Goal: Task Accomplishment & Management: Manage account settings

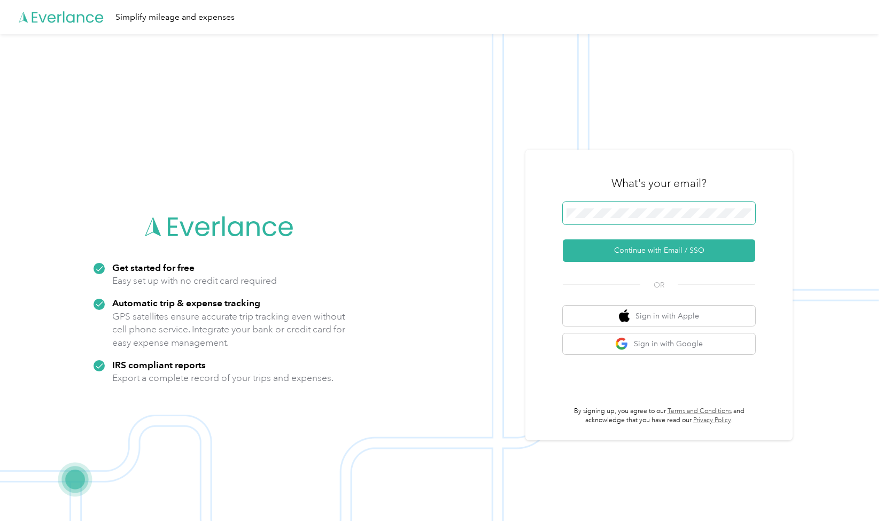
click at [613, 204] on span at bounding box center [659, 213] width 192 height 22
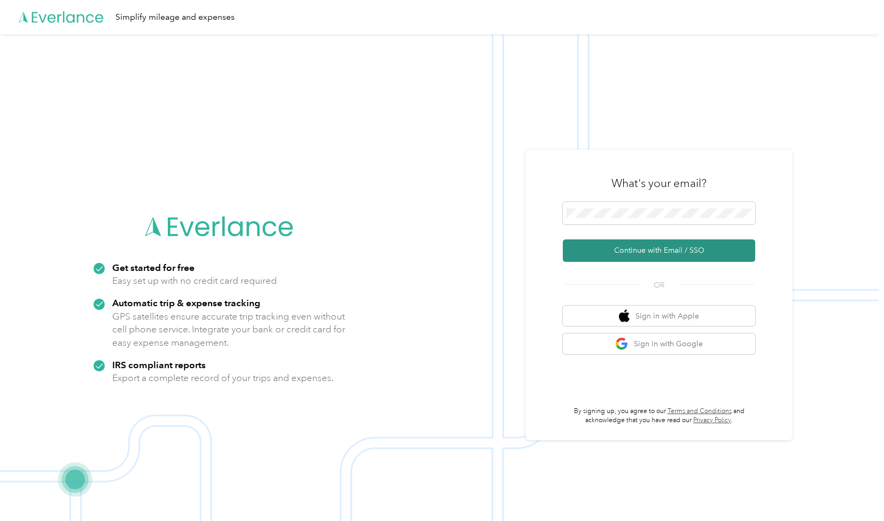
click at [659, 251] on button "Continue with Email / SSO" at bounding box center [659, 251] width 192 height 22
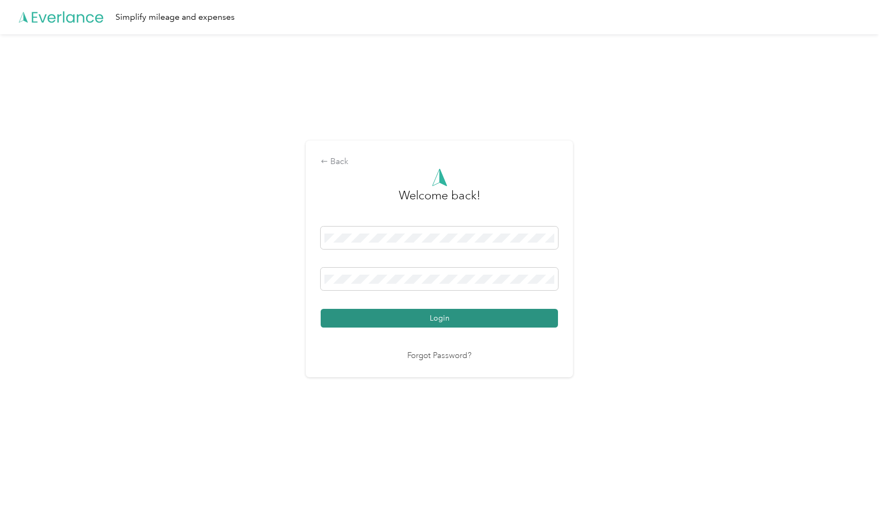
click at [496, 317] on button "Login" at bounding box center [439, 318] width 237 height 19
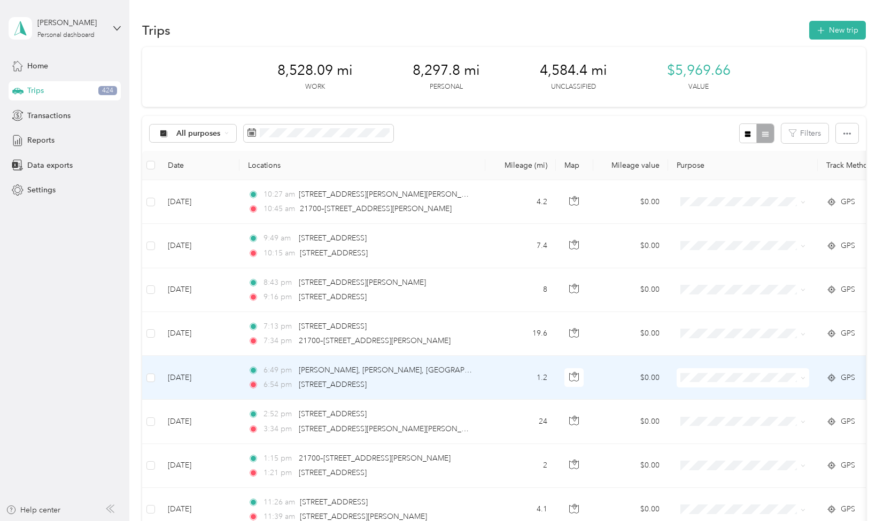
click at [470, 389] on div "6:54 pm [STREET_ADDRESS]" at bounding box center [360, 385] width 225 height 12
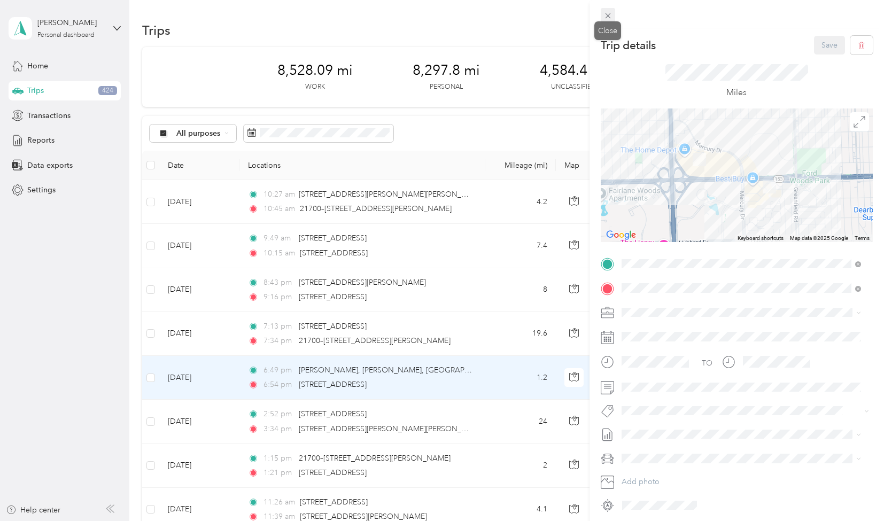
click at [610, 16] on icon at bounding box center [608, 15] width 9 height 9
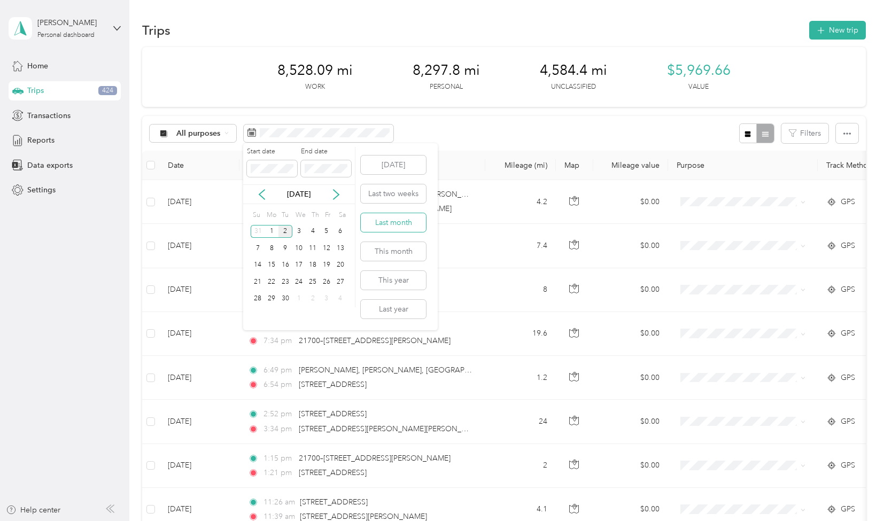
click at [385, 224] on button "Last month" at bounding box center [393, 222] width 65 height 19
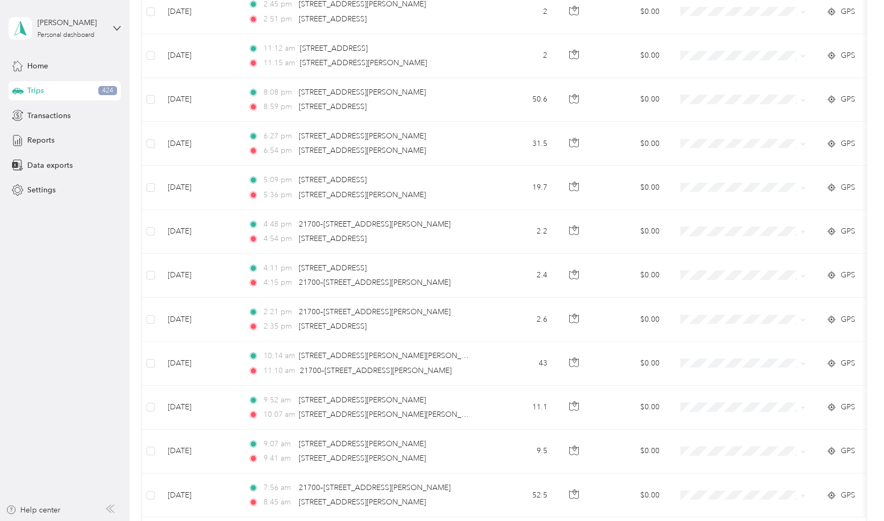
scroll to position [946, 0]
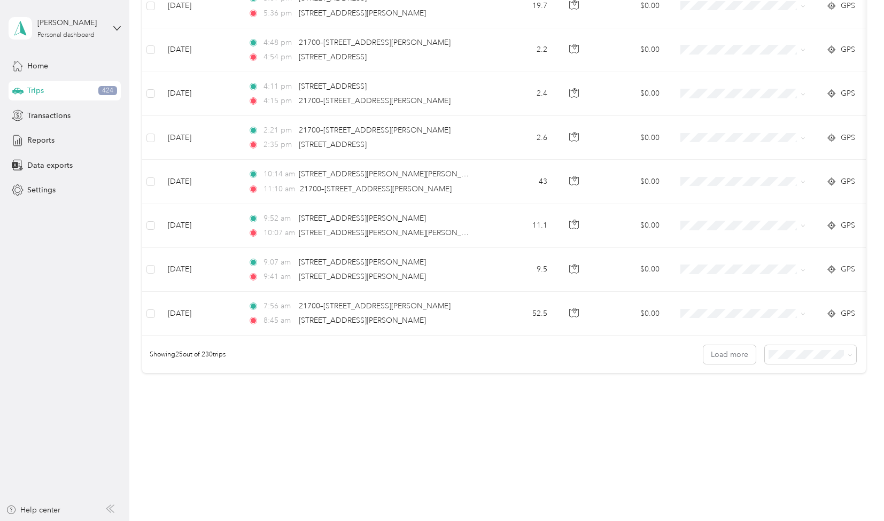
click at [791, 414] on li "100 per load" at bounding box center [807, 406] width 91 height 19
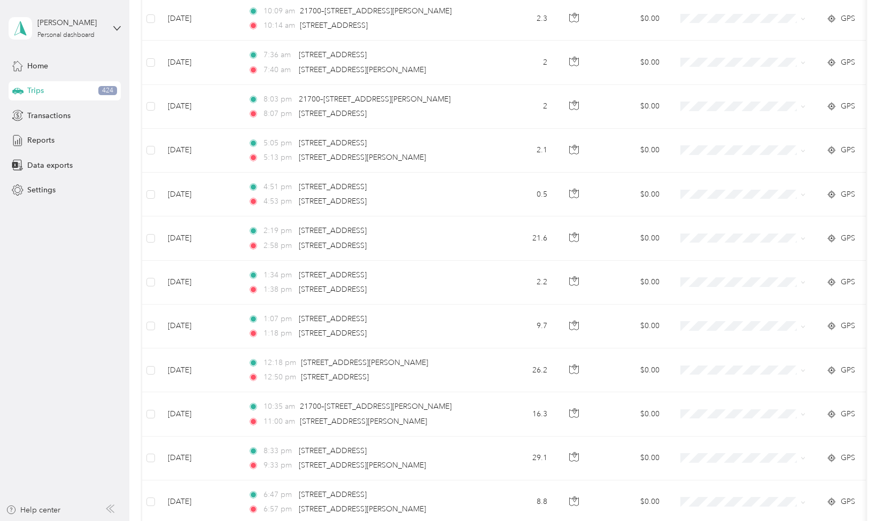
scroll to position [4231, 0]
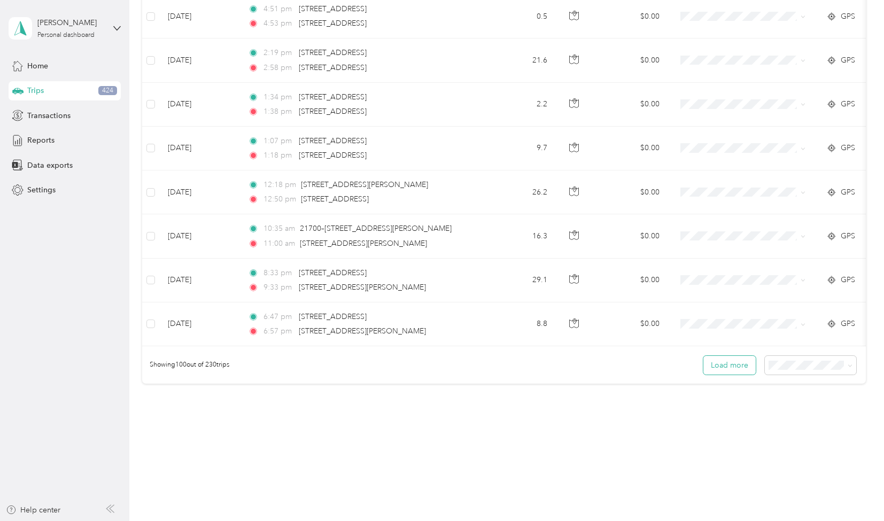
click at [737, 356] on button "Load more" at bounding box center [730, 365] width 52 height 19
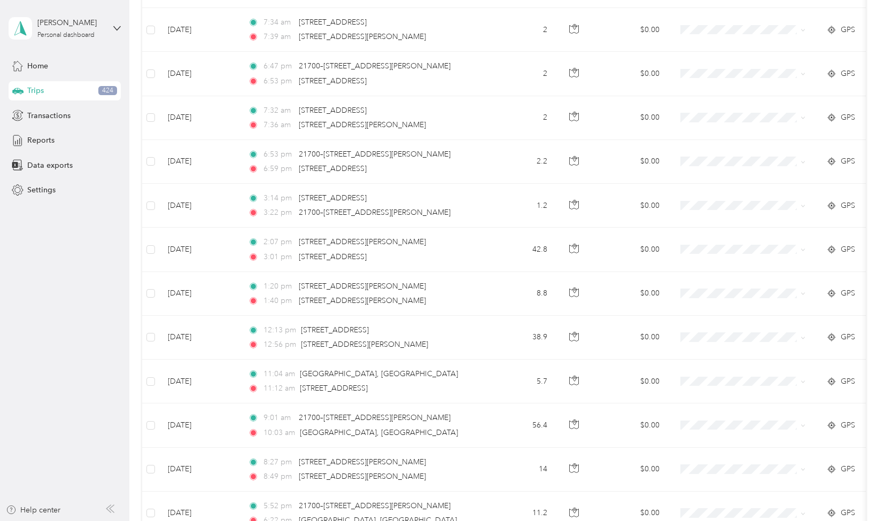
scroll to position [8611, 0]
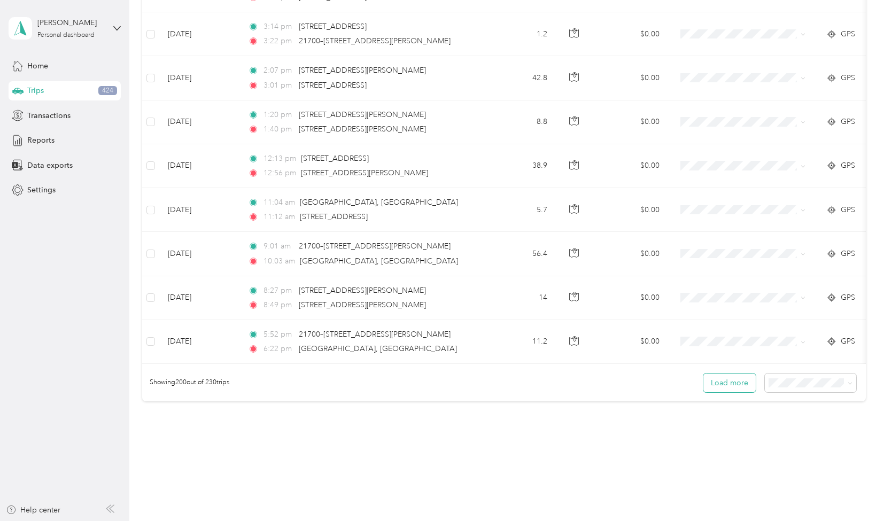
click at [735, 374] on button "Load more" at bounding box center [730, 383] width 52 height 19
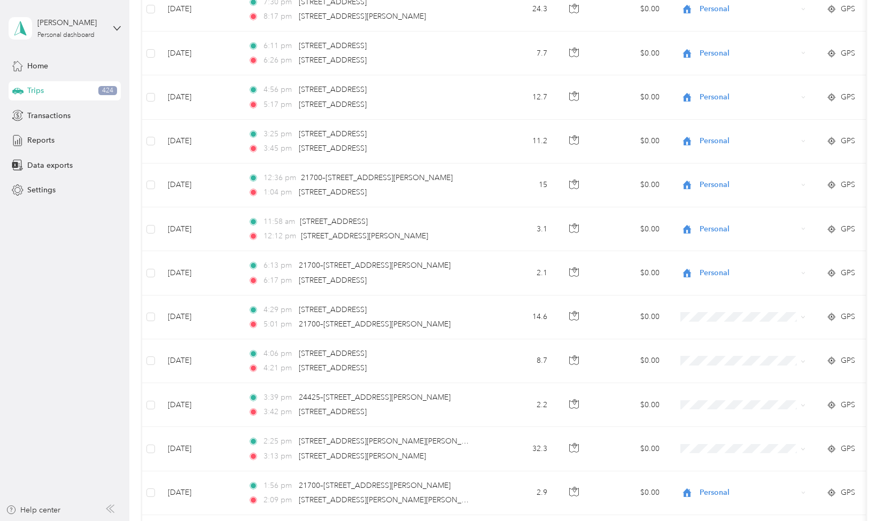
scroll to position [9647, 0]
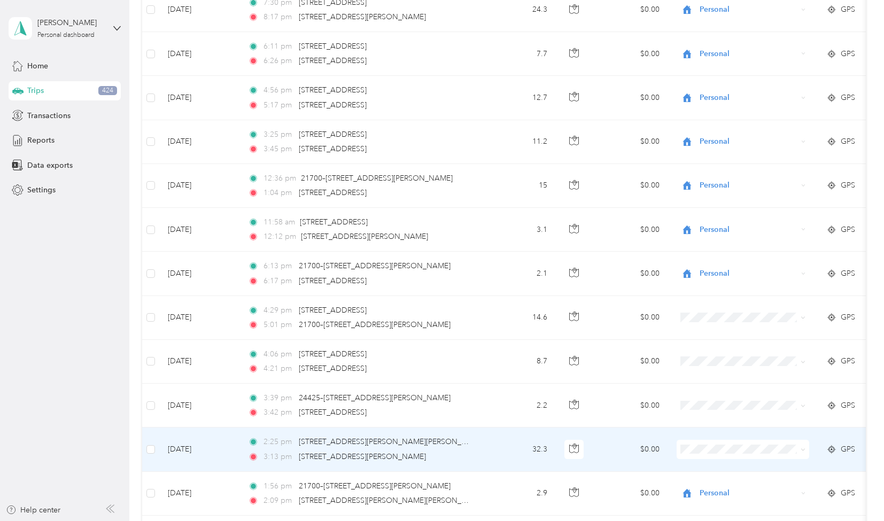
click at [713, 297] on li "[PERSON_NAME]" at bounding box center [743, 289] width 133 height 19
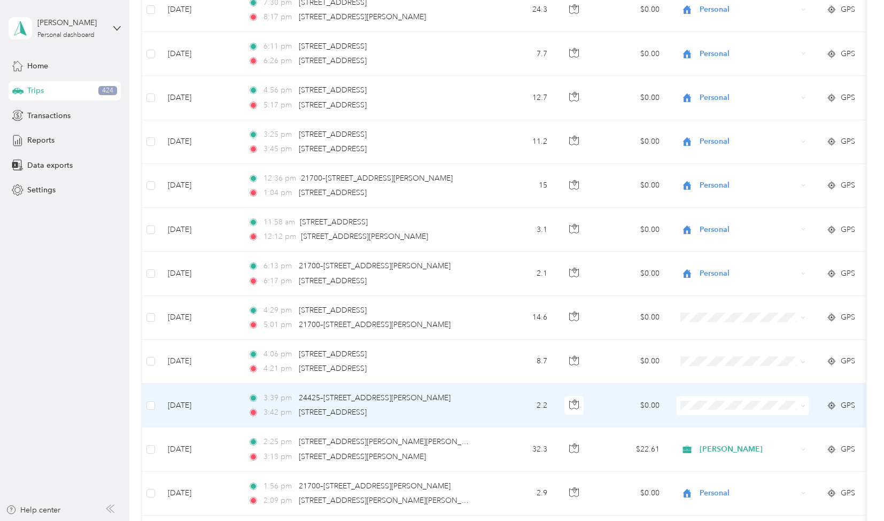
click at [606, 384] on td "$0.00" at bounding box center [630, 406] width 75 height 44
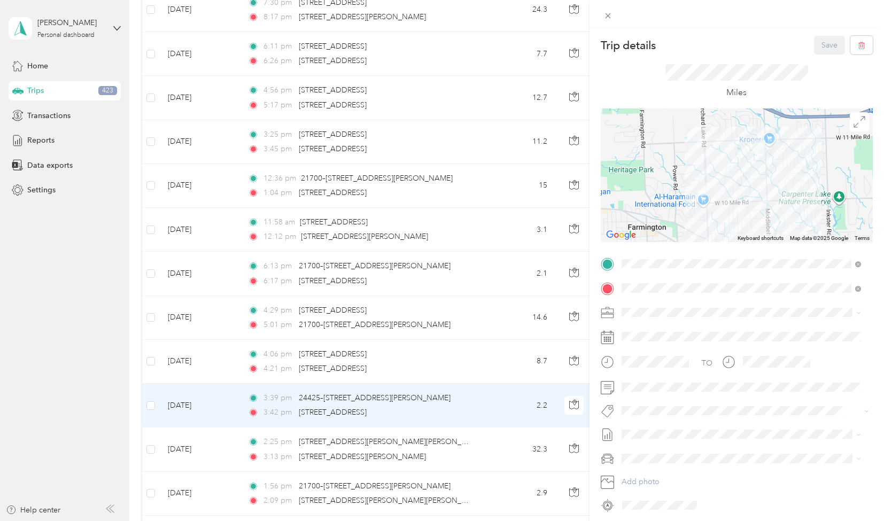
click at [650, 353] on ol "DCCE [PERSON_NAME] Get Mail Banking Court Client Visit Personal" at bounding box center [741, 381] width 247 height 131
click at [654, 427] on span "[PERSON_NAME]" at bounding box center [659, 424] width 52 height 10
click at [681, 410] on icon "button" at bounding box center [684, 412] width 7 height 7
click at [676, 341] on span "[PERSON_NAME]" at bounding box center [659, 341] width 52 height 10
click at [663, 469] on span "[PERSON_NAME]" at bounding box center [659, 467] width 52 height 10
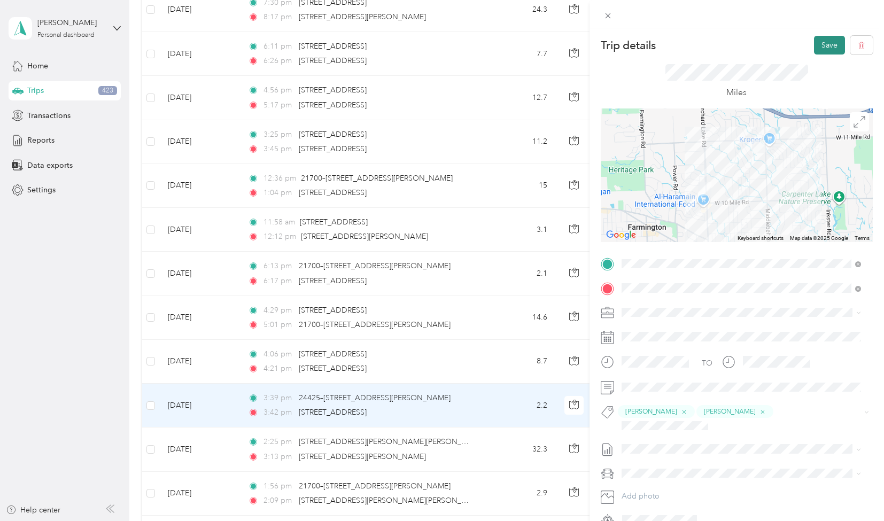
click at [815, 49] on button "Save" at bounding box center [829, 45] width 31 height 19
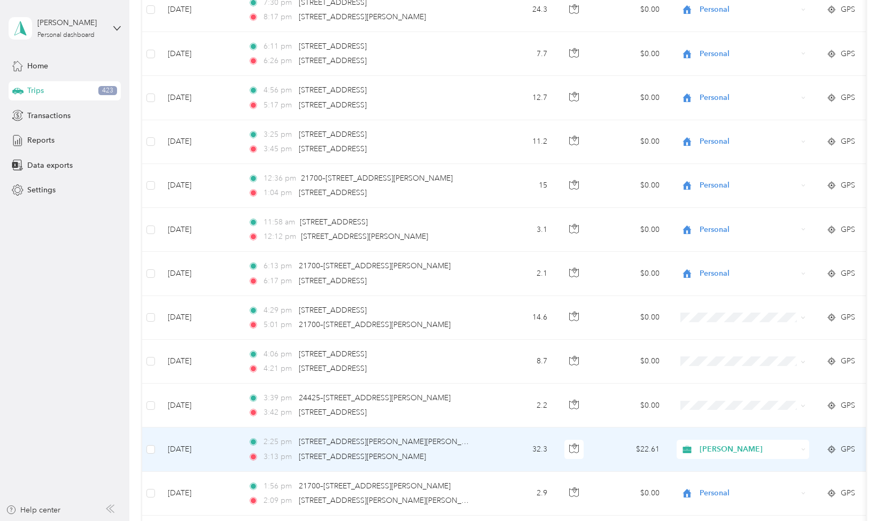
click at [518, 428] on td "32.3" at bounding box center [520, 450] width 71 height 44
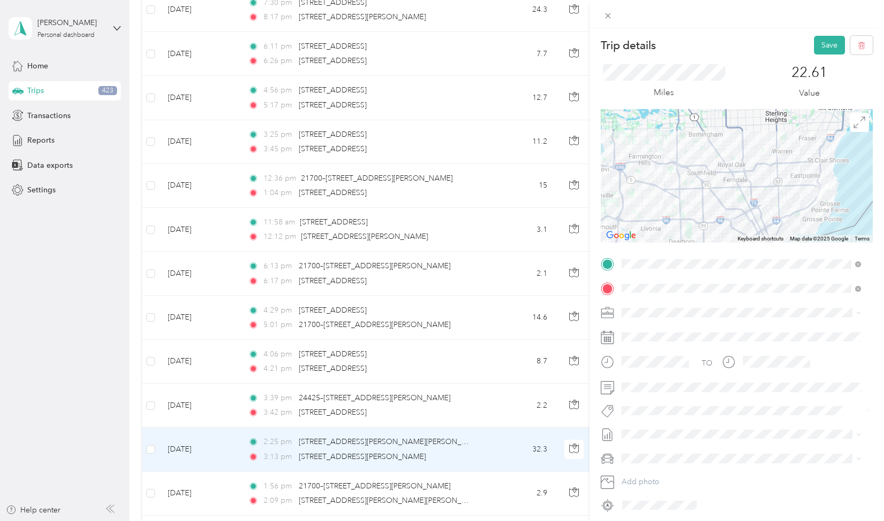
click at [660, 430] on li "[PERSON_NAME]" at bounding box center [741, 425] width 247 height 21
click at [815, 48] on button "Save" at bounding box center [829, 45] width 31 height 19
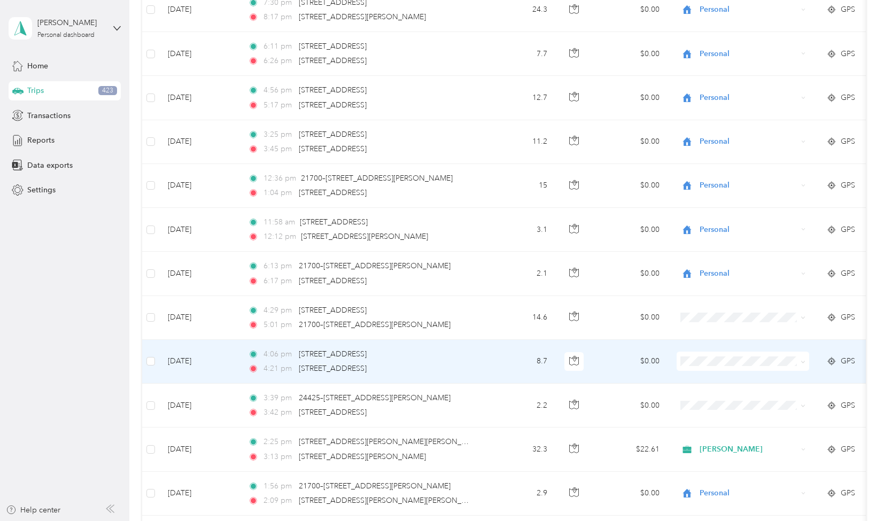
click at [720, 359] on span "[PERSON_NAME]" at bounding box center [753, 354] width 99 height 11
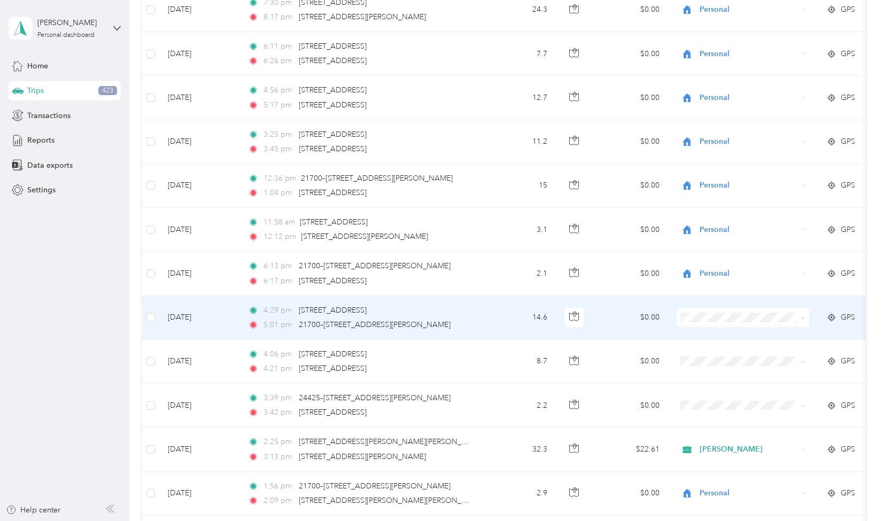
click at [717, 319] on li "[PERSON_NAME]" at bounding box center [743, 315] width 133 height 19
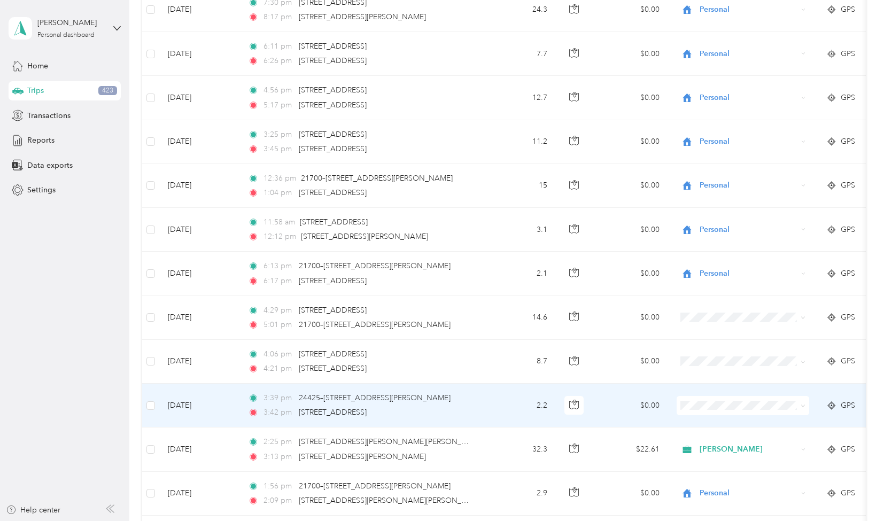
click at [720, 402] on span "[PERSON_NAME]" at bounding box center [753, 401] width 99 height 11
click at [489, 384] on td "2.2" at bounding box center [520, 406] width 71 height 44
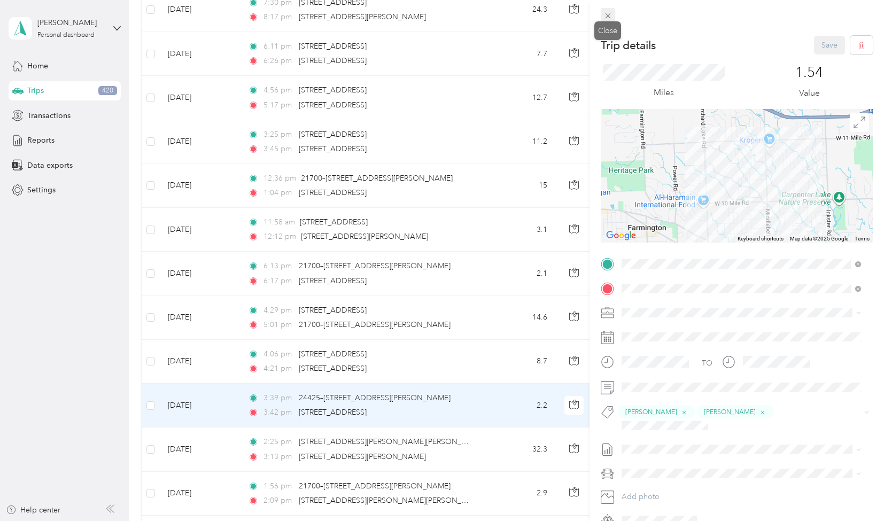
click at [608, 13] on icon at bounding box center [608, 15] width 9 height 9
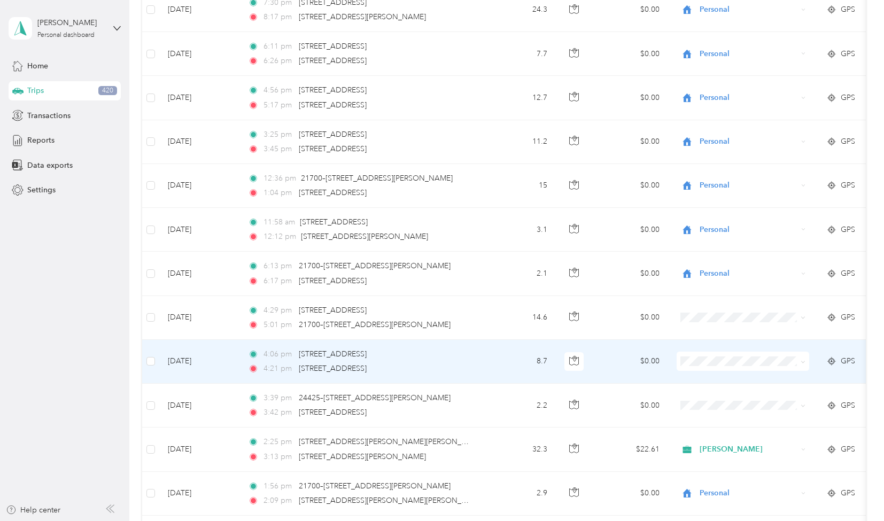
click at [616, 340] on td "$0.00" at bounding box center [630, 362] width 75 height 44
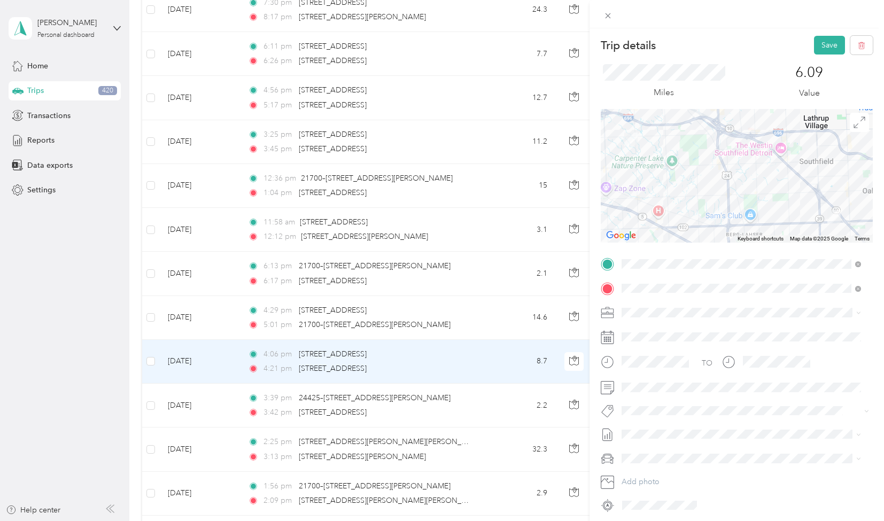
click at [656, 433] on li "[PERSON_NAME]" at bounding box center [741, 425] width 247 height 21
click at [668, 471] on button "[PERSON_NAME]" at bounding box center [659, 472] width 67 height 13
click at [815, 47] on button "Save" at bounding box center [829, 45] width 31 height 19
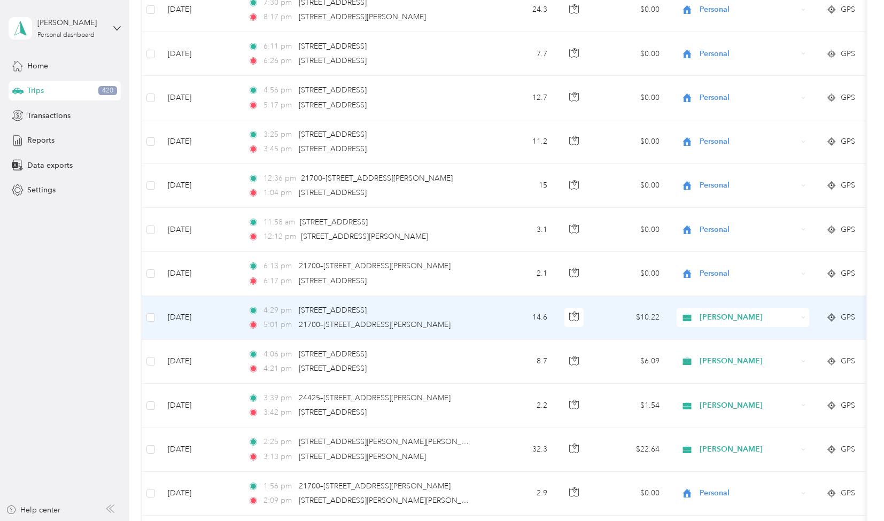
click at [506, 296] on td "14.6" at bounding box center [520, 318] width 71 height 44
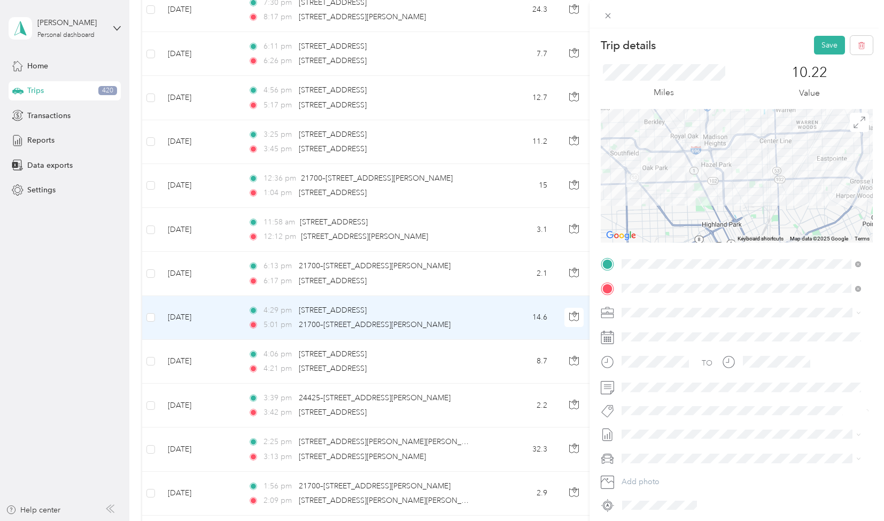
click at [664, 428] on span "[PERSON_NAME]" at bounding box center [659, 429] width 52 height 10
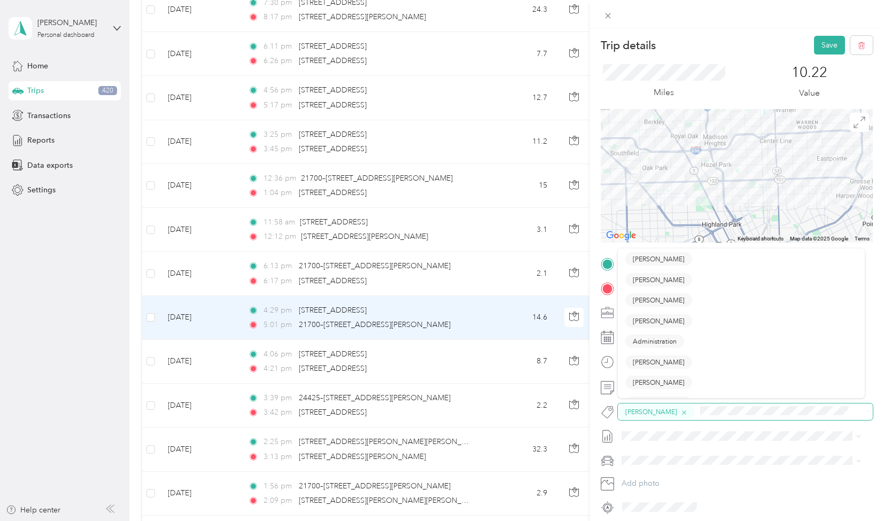
click at [681, 413] on icon "button" at bounding box center [684, 412] width 7 height 7
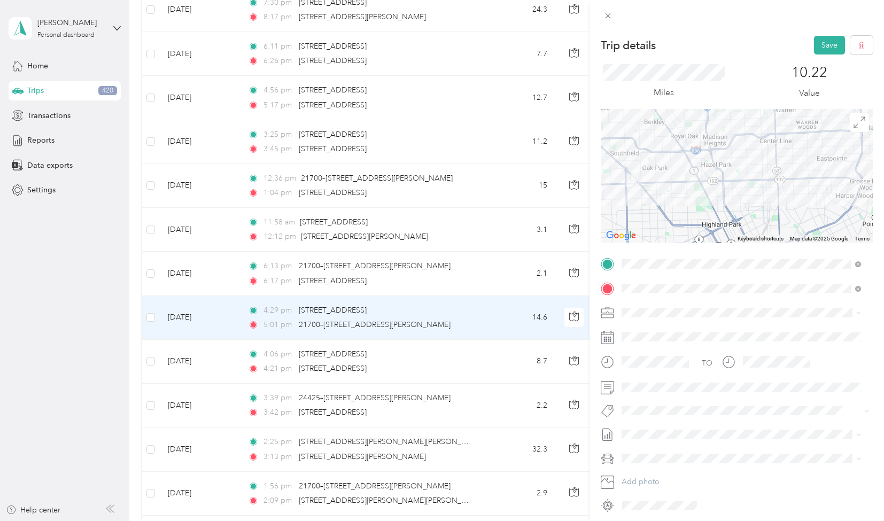
click at [659, 425] on span "[PERSON_NAME]" at bounding box center [659, 425] width 52 height 10
click at [666, 472] on button "[PERSON_NAME]" at bounding box center [659, 467] width 67 height 13
click at [820, 44] on button "Save" at bounding box center [829, 45] width 31 height 19
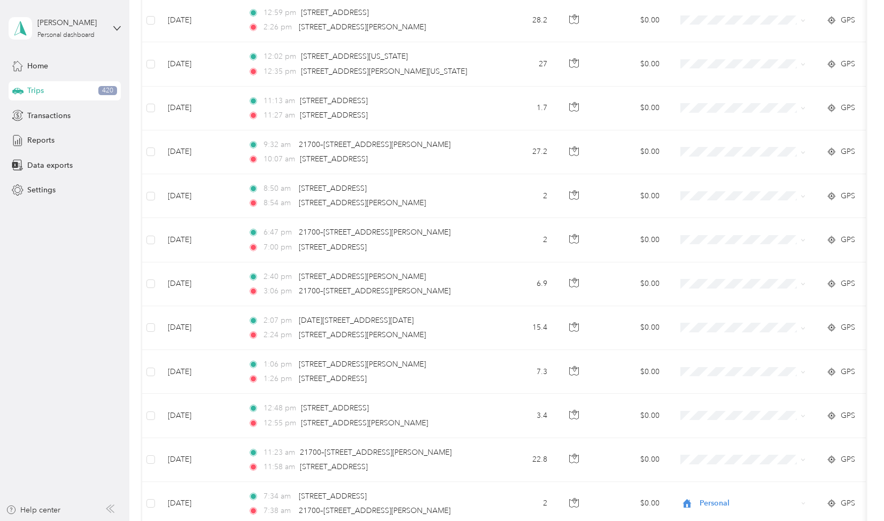
scroll to position [8955, 0]
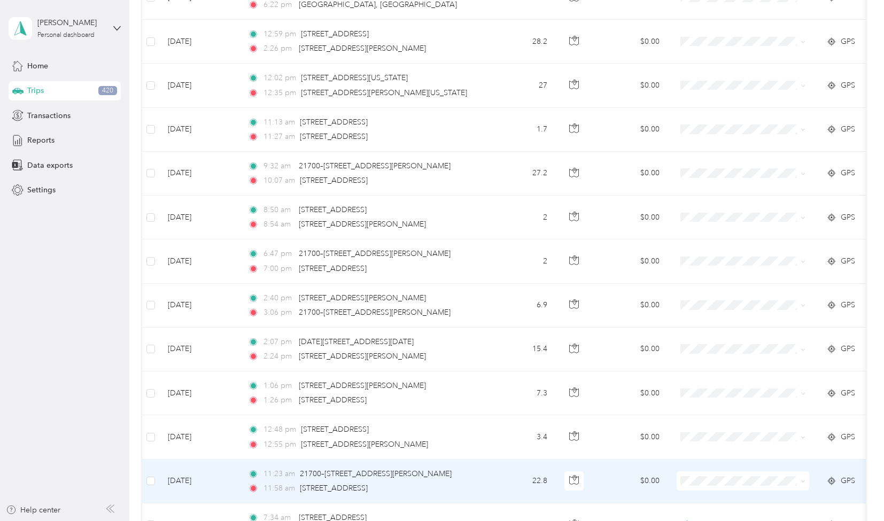
click at [804, 479] on icon at bounding box center [803, 481] width 5 height 5
click at [763, 428] on body "[PERSON_NAME] Personal dashboard Home Trips 420 Transactions Reports Data expor…" at bounding box center [439, 260] width 879 height 521
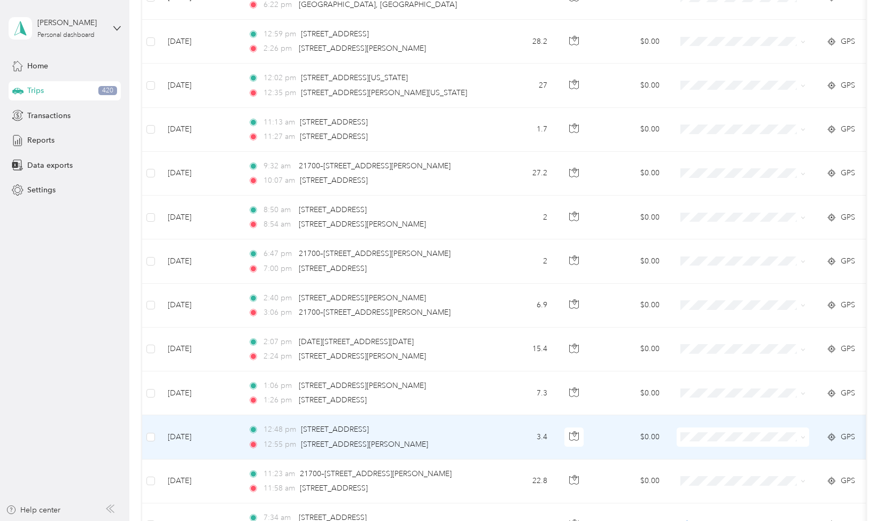
click at [801, 435] on icon at bounding box center [803, 437] width 5 height 5
click at [762, 385] on body "[PERSON_NAME] Personal dashboard Home Trips 420 Transactions Reports Data expor…" at bounding box center [439, 260] width 879 height 521
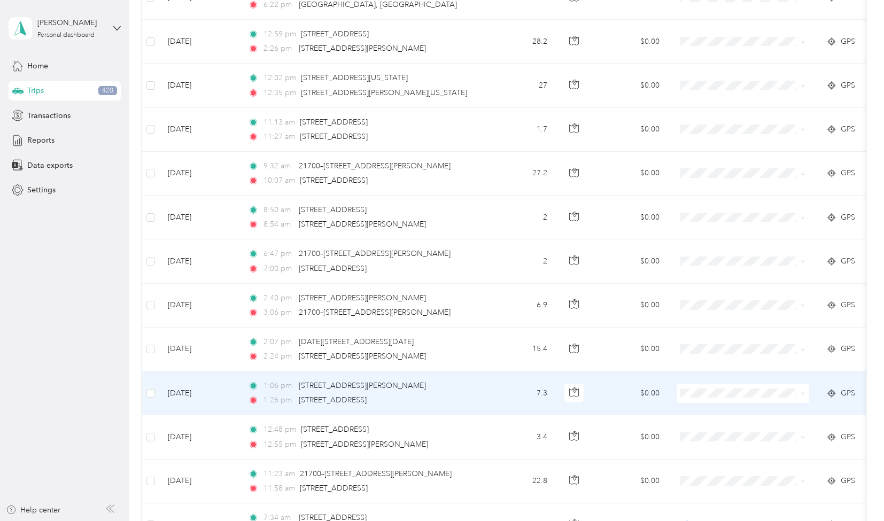
click at [803, 389] on span at bounding box center [803, 393] width 5 height 9
click at [803, 391] on icon at bounding box center [803, 393] width 5 height 5
click at [727, 481] on li "Personal" at bounding box center [743, 488] width 133 height 19
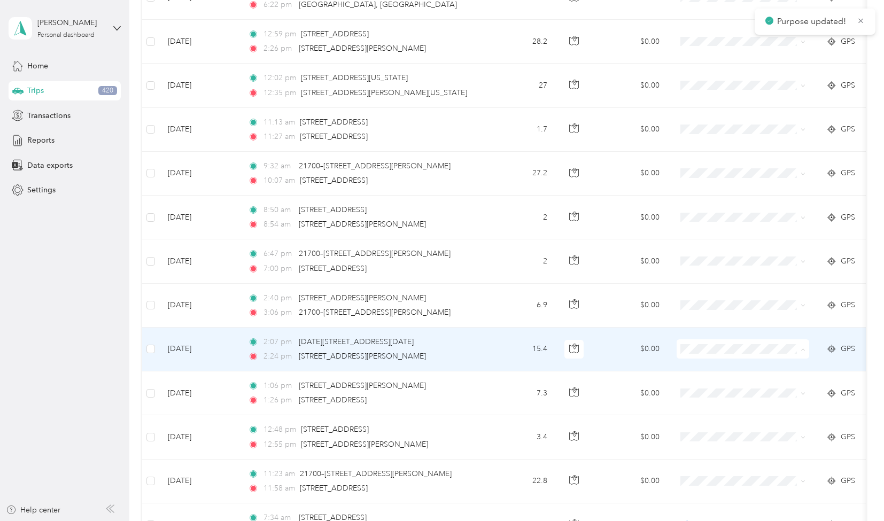
click at [724, 439] on span "Personal" at bounding box center [753, 443] width 99 height 11
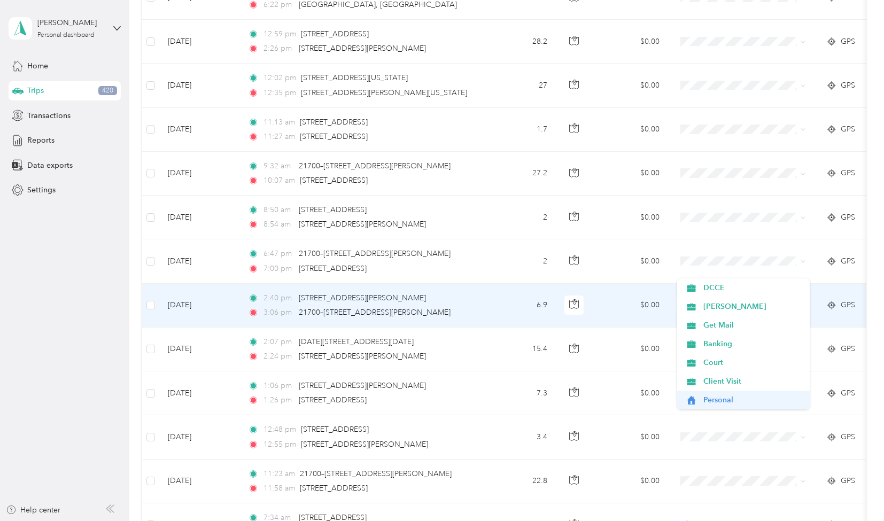
click at [724, 398] on span "Personal" at bounding box center [753, 400] width 99 height 11
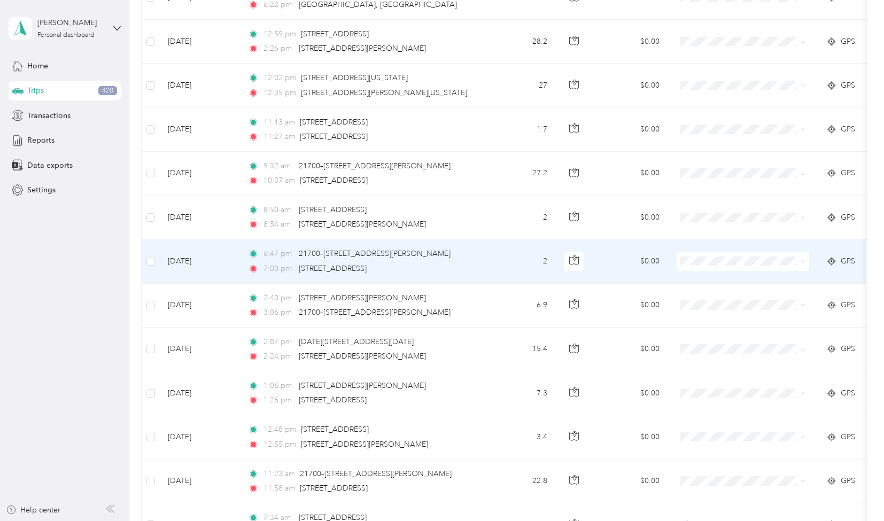
click at [716, 356] on span "Personal" at bounding box center [753, 351] width 99 height 11
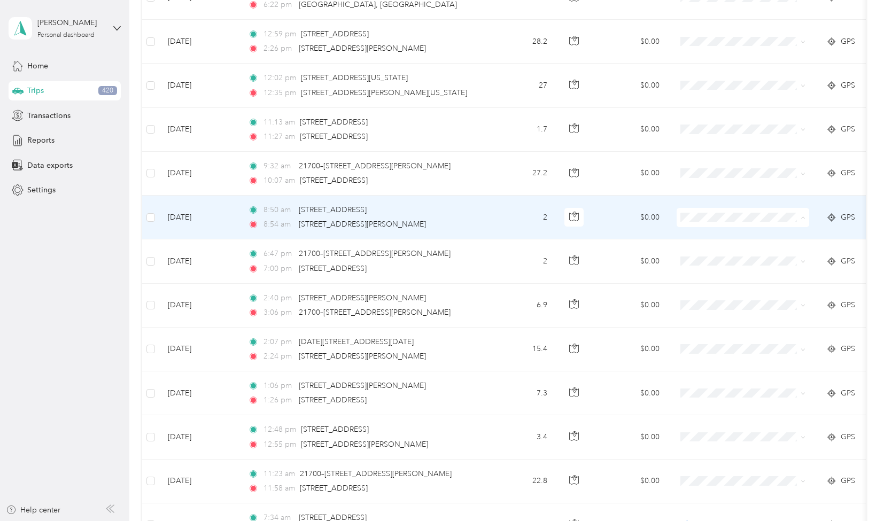
click at [707, 310] on span "Personal" at bounding box center [753, 312] width 99 height 11
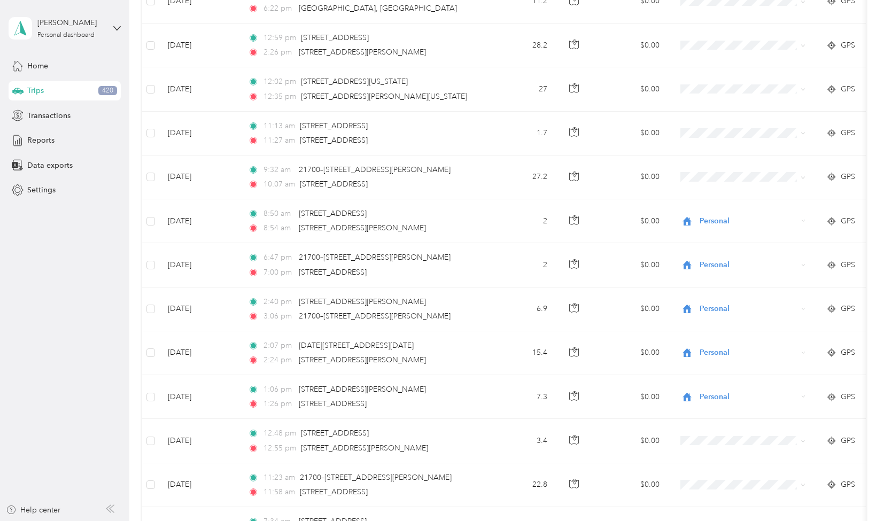
scroll to position [8974, 0]
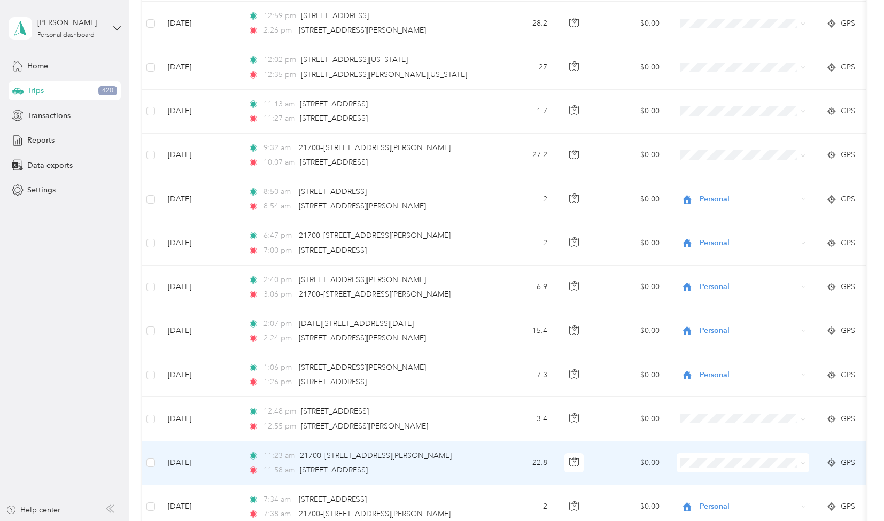
click at [736, 404] on span "Personal" at bounding box center [753, 400] width 99 height 11
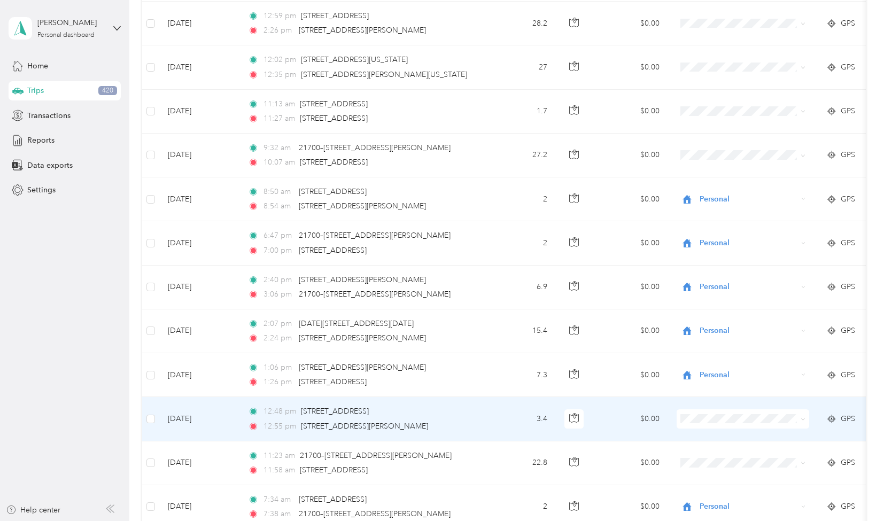
click at [724, 361] on li "Personal" at bounding box center [743, 354] width 133 height 19
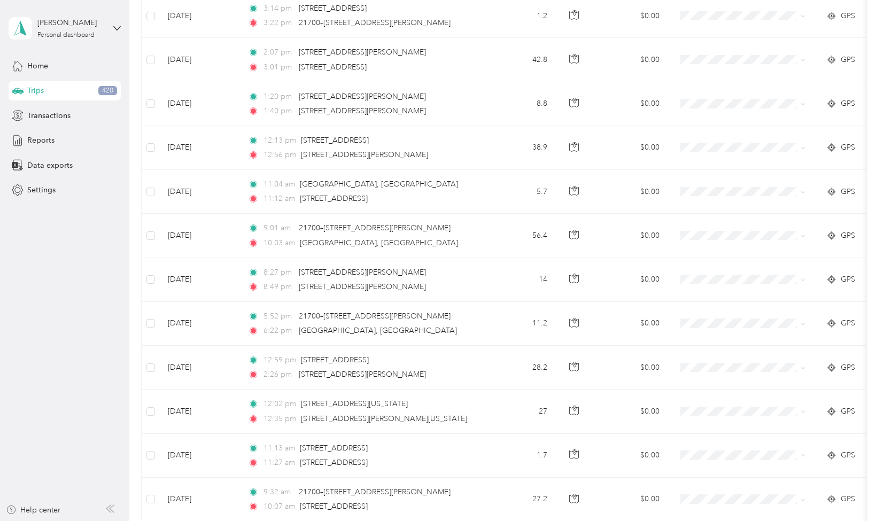
scroll to position [8614, 0]
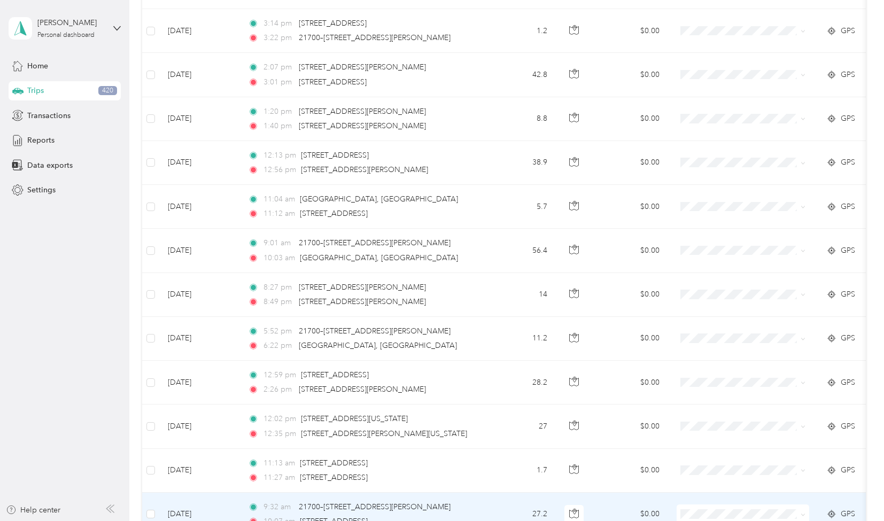
click at [489, 493] on td "27.2" at bounding box center [520, 515] width 71 height 44
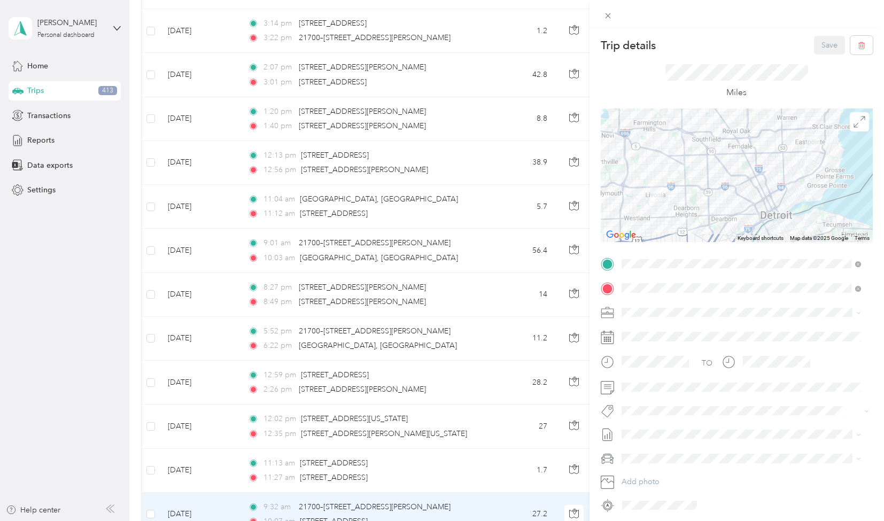
click at [648, 350] on li "[PERSON_NAME]" at bounding box center [741, 346] width 247 height 19
click at [664, 452] on li "[PERSON_NAME]" at bounding box center [741, 446] width 247 height 21
click at [822, 44] on button "Save" at bounding box center [829, 45] width 31 height 19
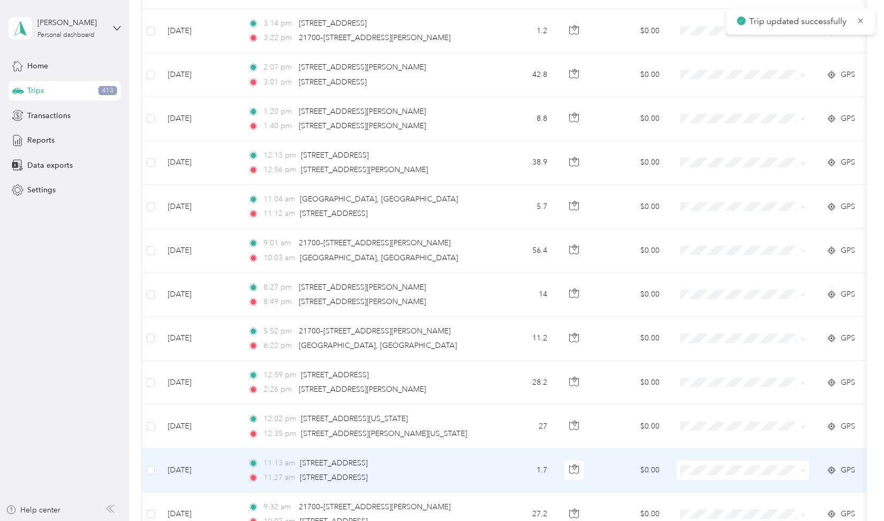
click at [499, 449] on td "1.7" at bounding box center [520, 471] width 71 height 44
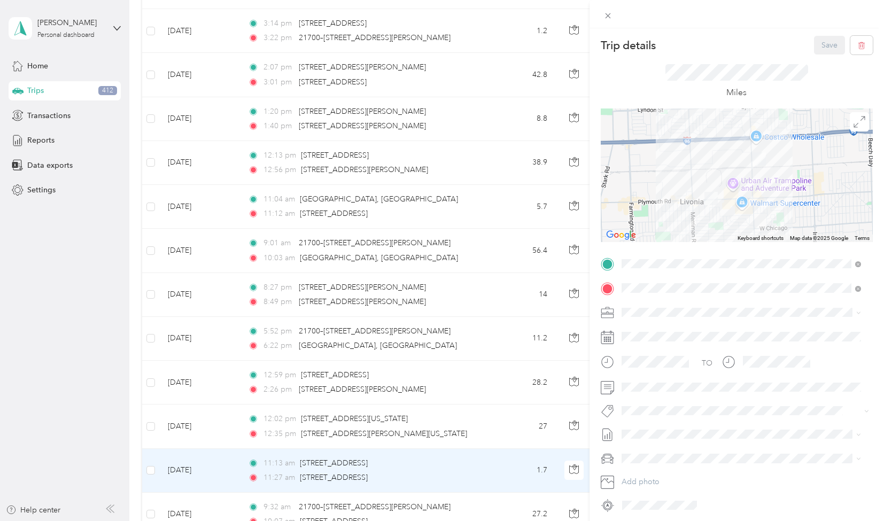
click at [634, 345] on span "[PERSON_NAME]" at bounding box center [655, 347] width 59 height 9
click at [649, 448] on span "[PERSON_NAME]" at bounding box center [659, 448] width 52 height 10
click at [819, 42] on button "Save" at bounding box center [829, 45] width 31 height 19
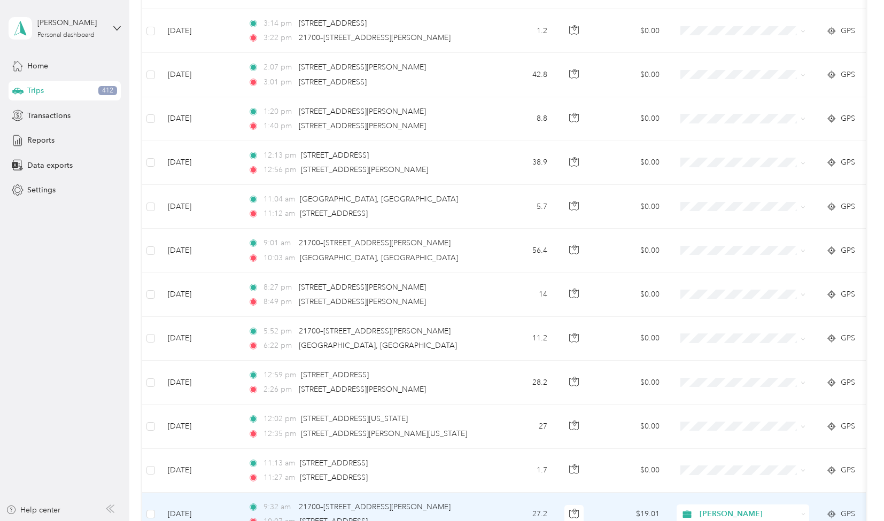
click at [463, 502] on div "9:32 am 21700–[STREET_ADDRESS][PERSON_NAME]" at bounding box center [360, 508] width 225 height 12
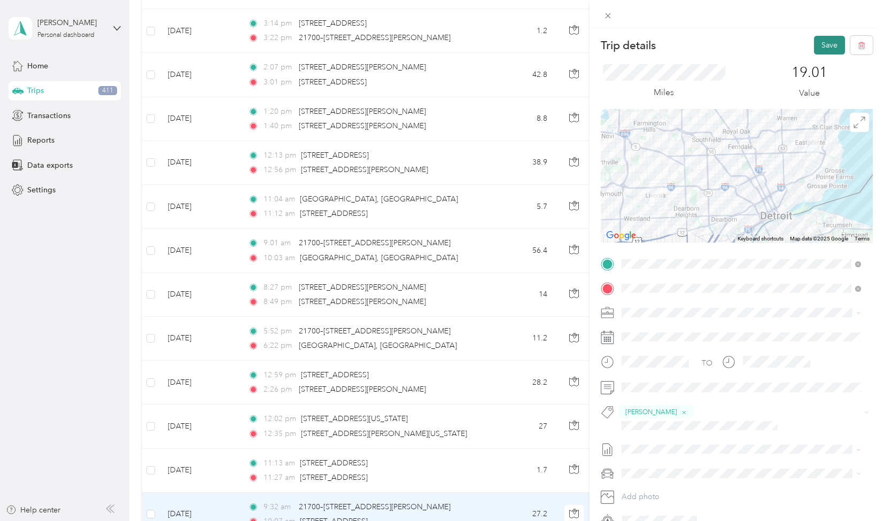
click at [815, 45] on button "Save" at bounding box center [829, 45] width 31 height 19
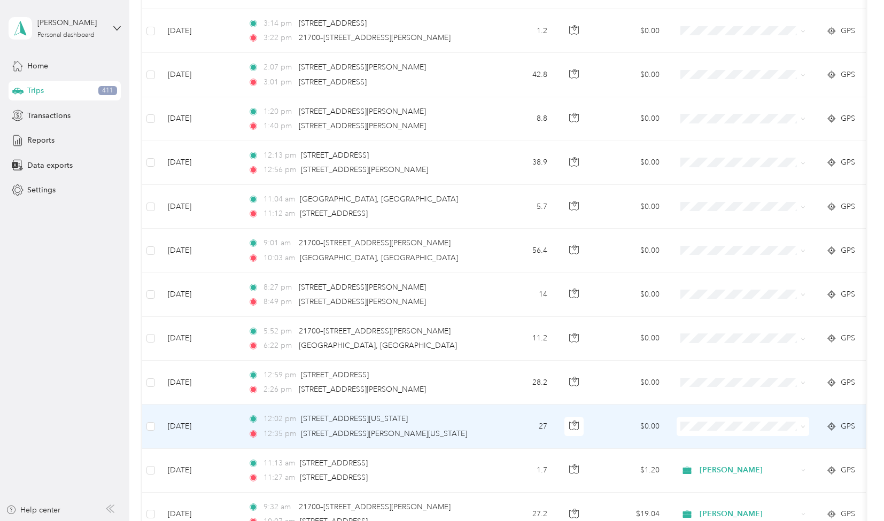
click at [510, 405] on td "27" at bounding box center [520, 427] width 71 height 44
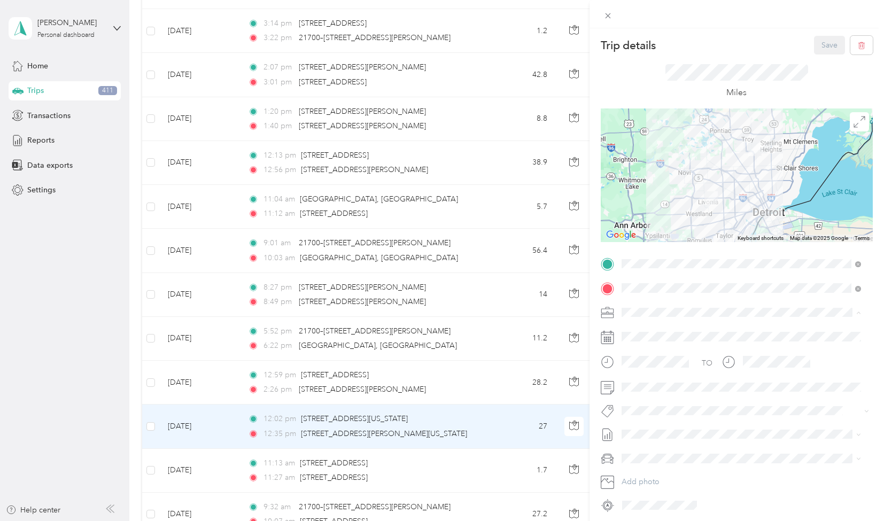
click at [645, 350] on li "[PERSON_NAME]" at bounding box center [741, 350] width 247 height 19
click at [660, 367] on span "[PERSON_NAME]" at bounding box center [659, 366] width 52 height 10
click at [821, 44] on button "Save" at bounding box center [829, 45] width 31 height 19
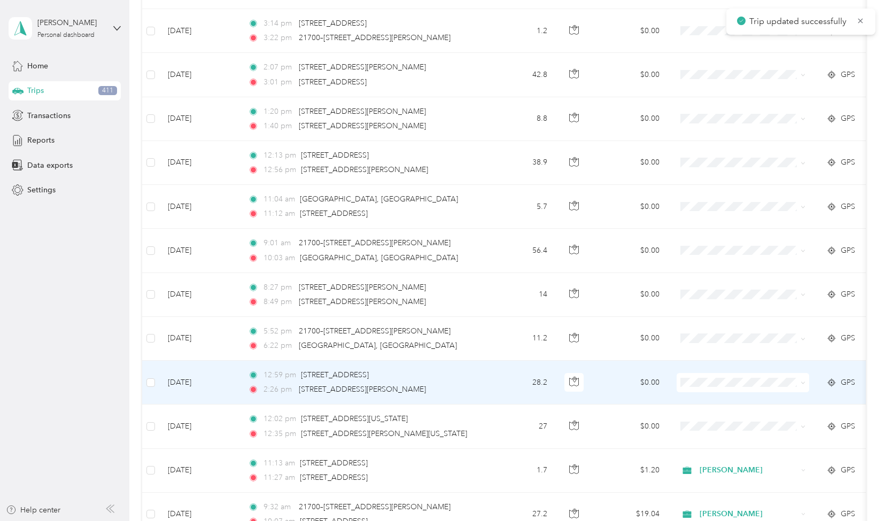
click at [617, 361] on td "$0.00" at bounding box center [630, 383] width 75 height 44
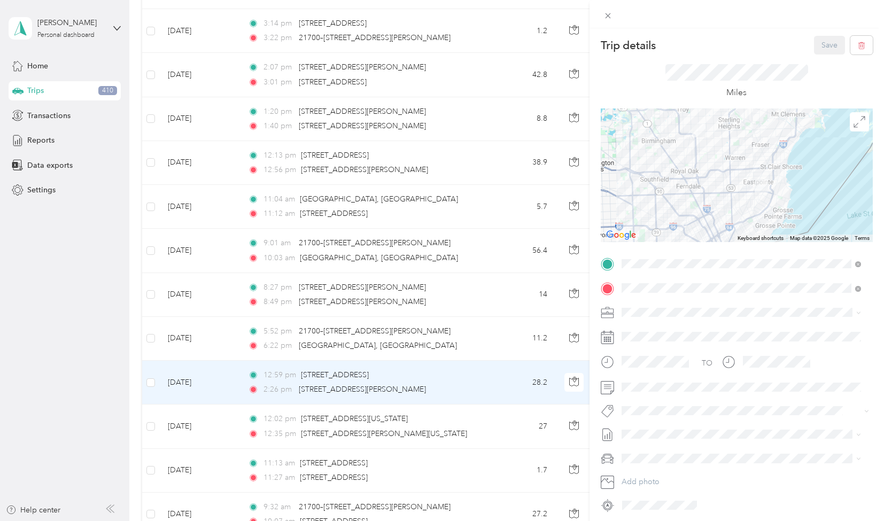
click at [649, 349] on div "[PERSON_NAME]" at bounding box center [742, 345] width 232 height 11
click at [666, 365] on button "[PERSON_NAME]" at bounding box center [659, 364] width 67 height 13
click at [817, 41] on button "Save" at bounding box center [829, 45] width 31 height 19
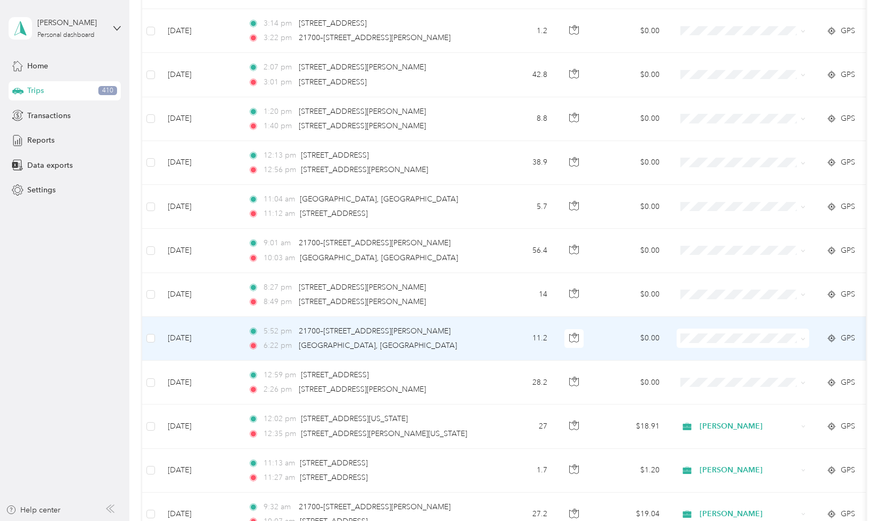
click at [800, 333] on span at bounding box center [801, 339] width 9 height 12
click at [805, 337] on icon at bounding box center [803, 339] width 5 height 5
click at [736, 434] on span "Personal" at bounding box center [753, 433] width 99 height 11
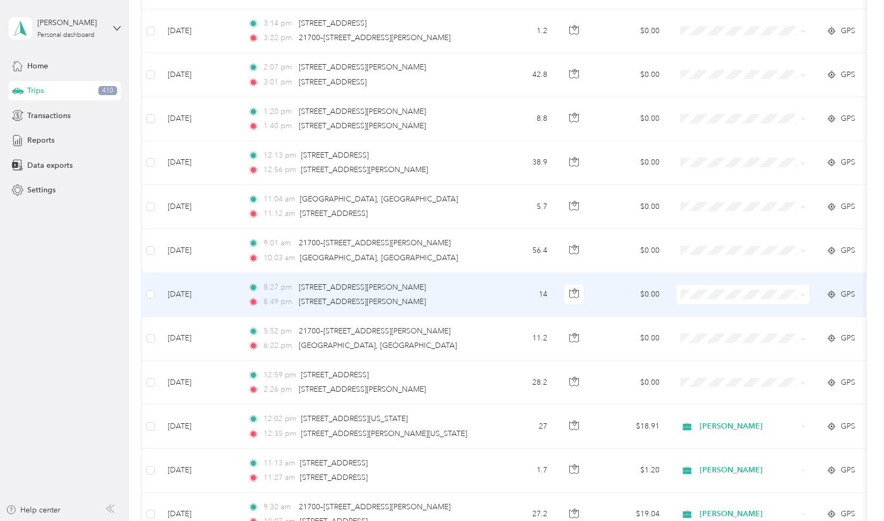
click at [727, 389] on span "Personal" at bounding box center [753, 388] width 99 height 11
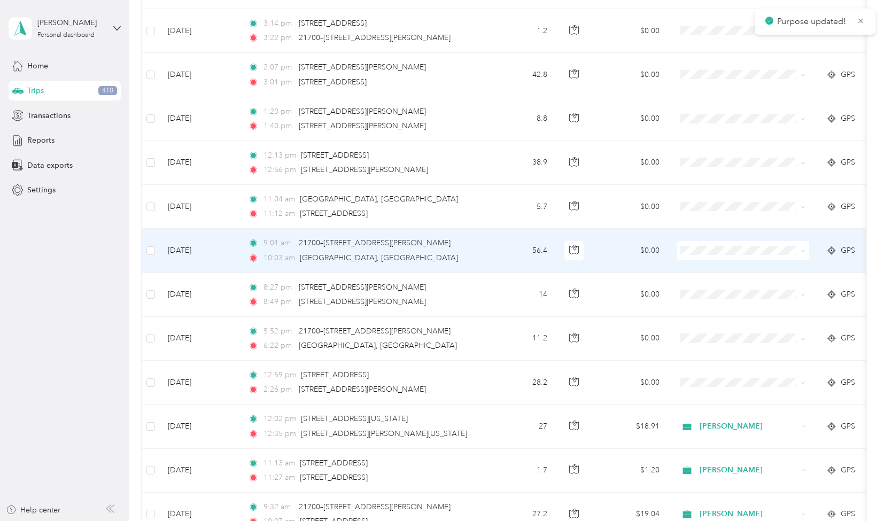
click at [750, 229] on td at bounding box center [743, 251] width 150 height 44
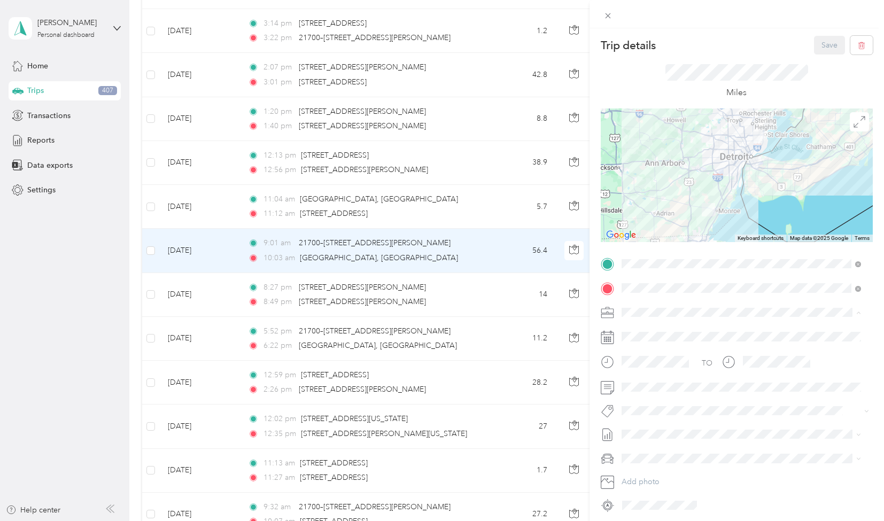
click at [653, 445] on li "Personal" at bounding box center [741, 443] width 247 height 19
click at [814, 47] on button "Save" at bounding box center [829, 45] width 31 height 19
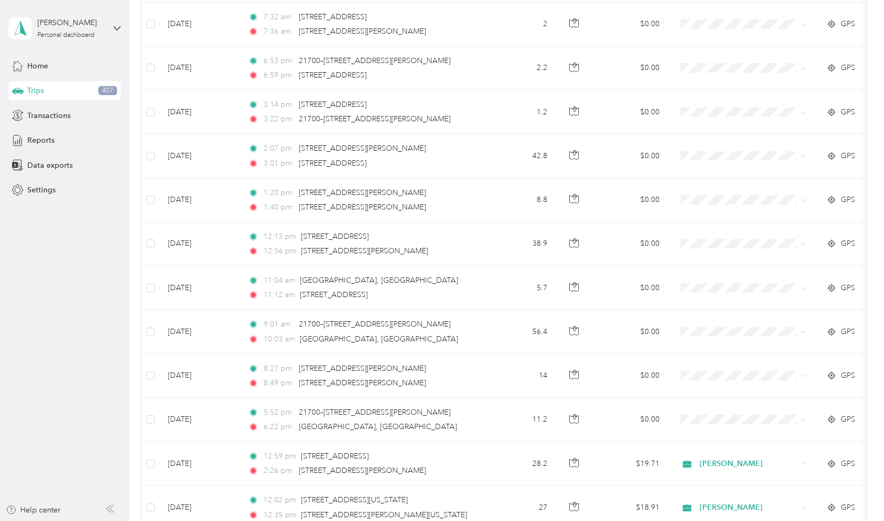
scroll to position [8486, 0]
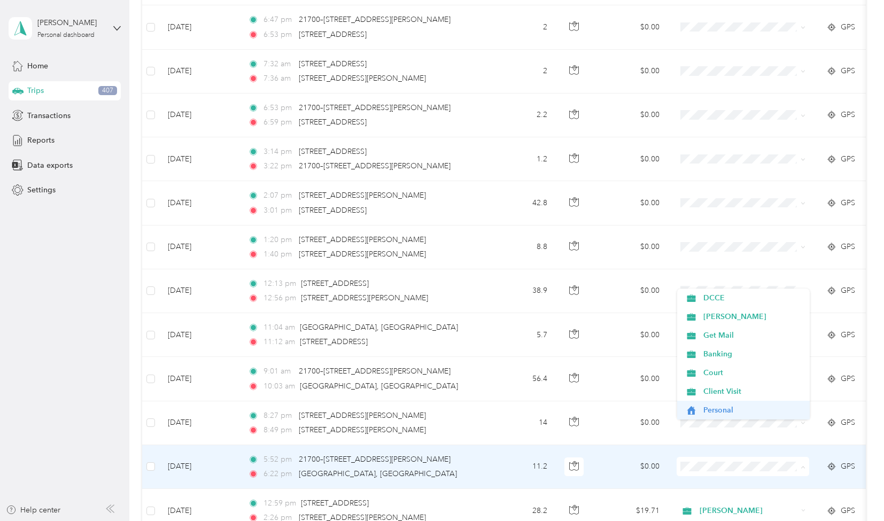
click at [718, 408] on span "Personal" at bounding box center [753, 410] width 99 height 11
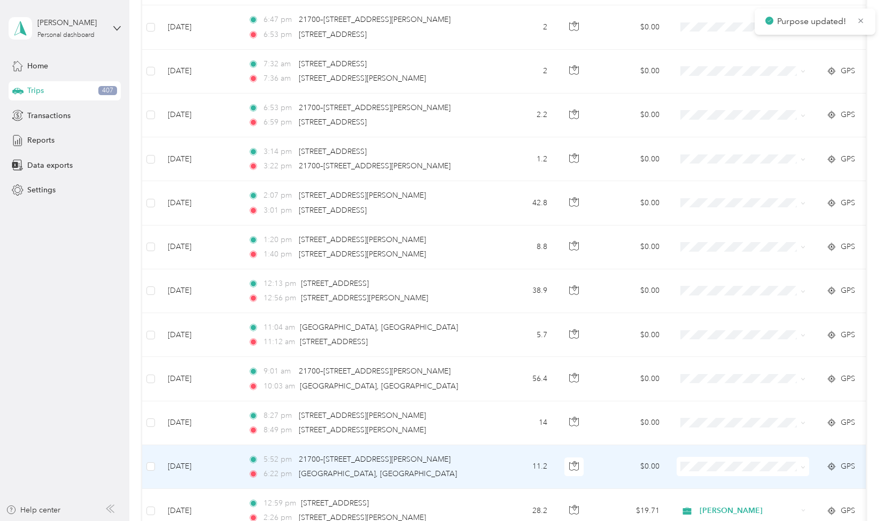
click at [715, 413] on li "Personal" at bounding box center [743, 404] width 133 height 19
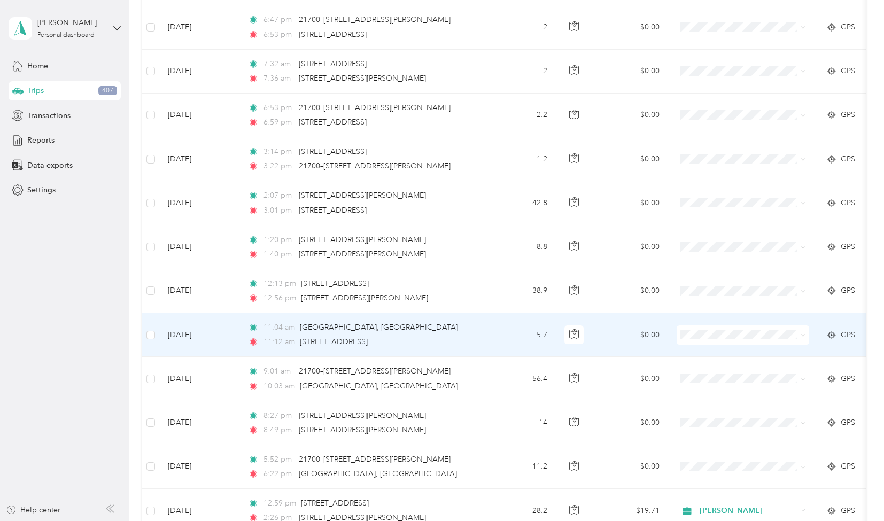
click at [722, 426] on span "Personal" at bounding box center [753, 426] width 99 height 11
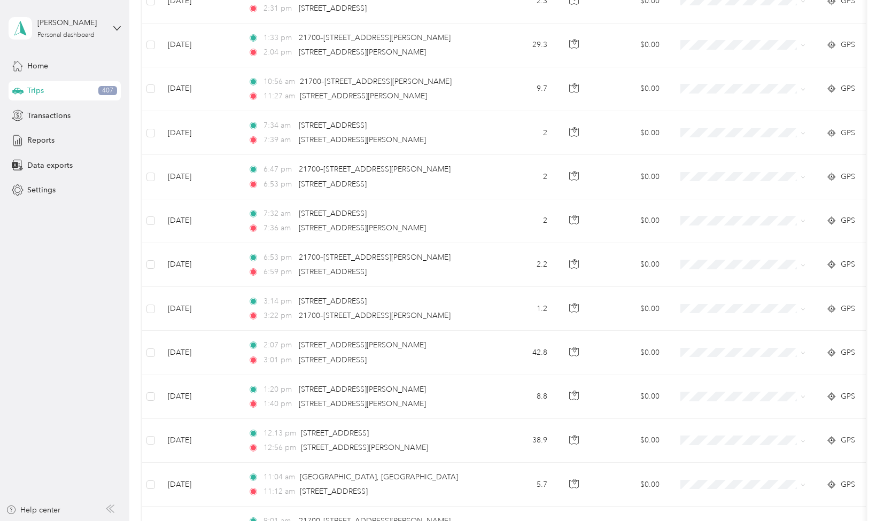
scroll to position [8315, 0]
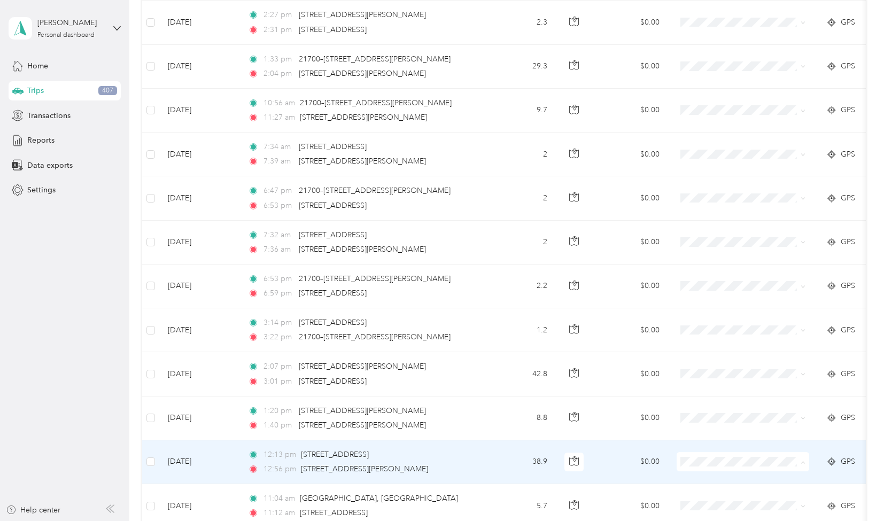
click at [721, 313] on li "[PERSON_NAME]" at bounding box center [743, 313] width 133 height 19
click at [613, 441] on td "$0.00" at bounding box center [630, 463] width 75 height 44
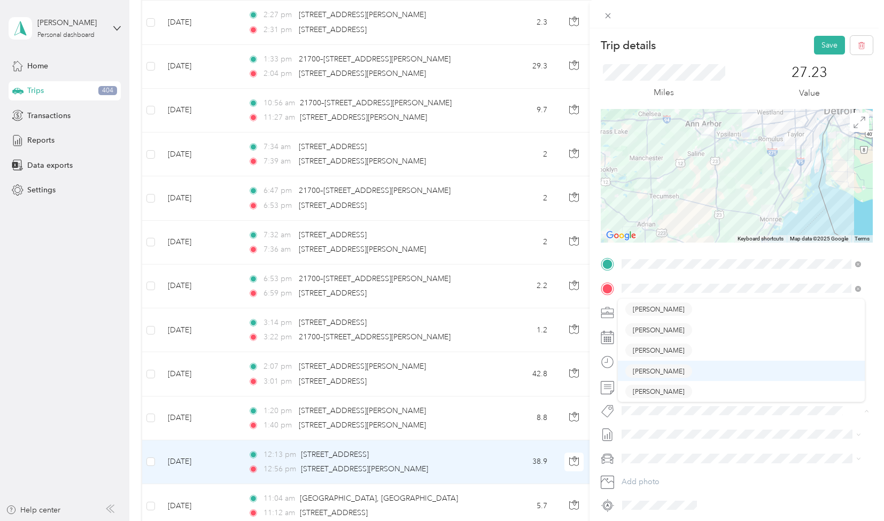
click at [660, 372] on span "[PERSON_NAME]" at bounding box center [659, 371] width 52 height 10
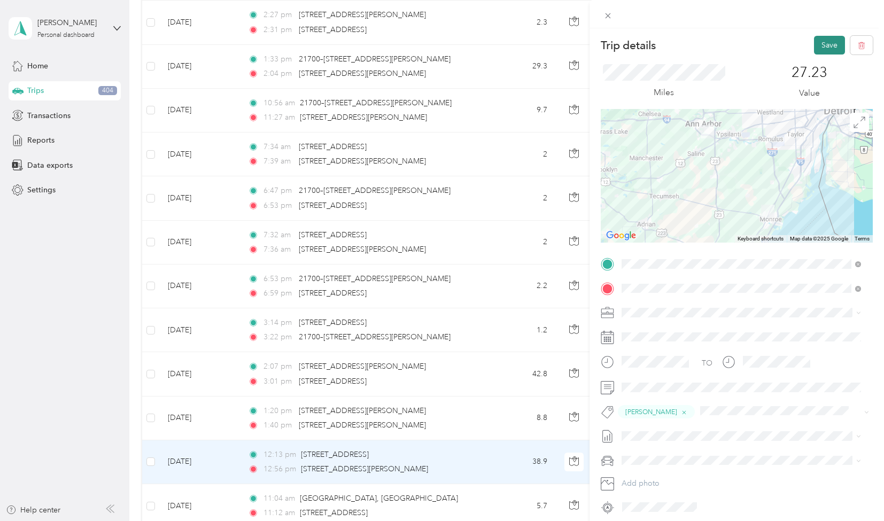
click at [817, 42] on button "Save" at bounding box center [829, 45] width 31 height 19
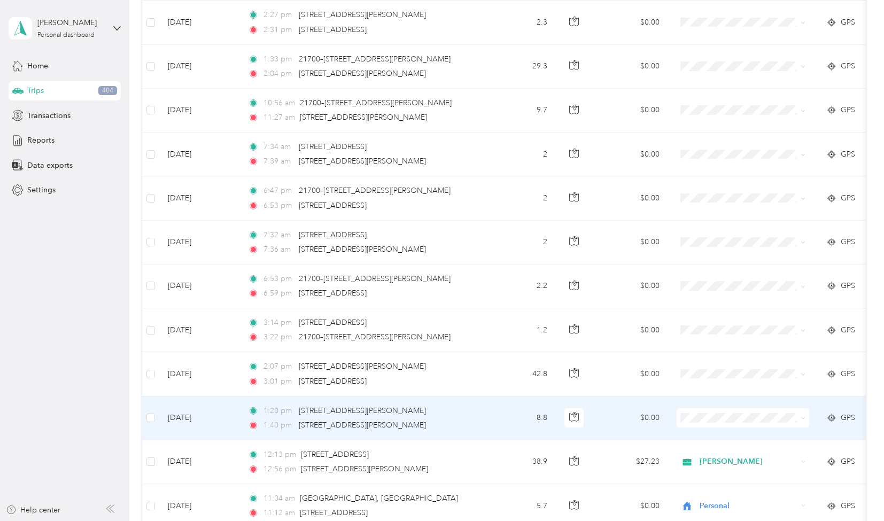
click at [503, 397] on td "8.8" at bounding box center [520, 419] width 71 height 44
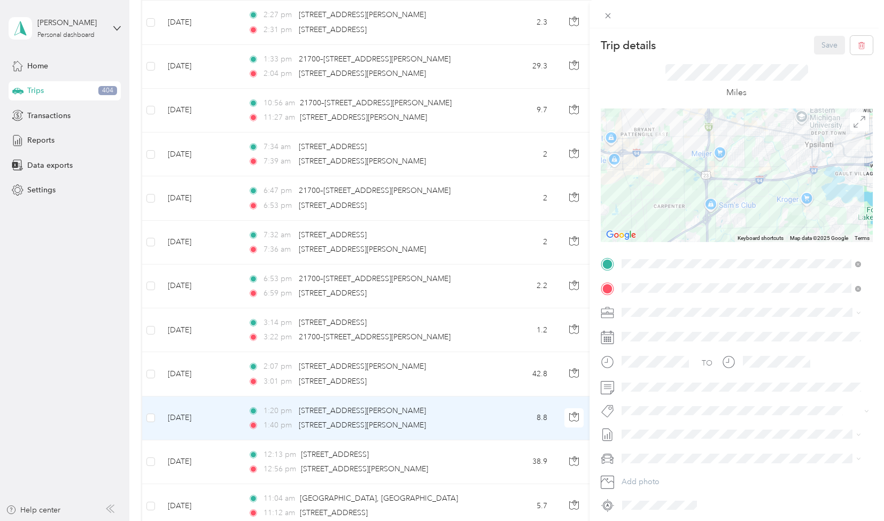
click at [646, 351] on li "[PERSON_NAME]" at bounding box center [741, 344] width 247 height 19
click at [668, 383] on span "[PERSON_NAME]" at bounding box center [659, 380] width 52 height 10
click at [823, 44] on button "Save" at bounding box center [829, 45] width 31 height 19
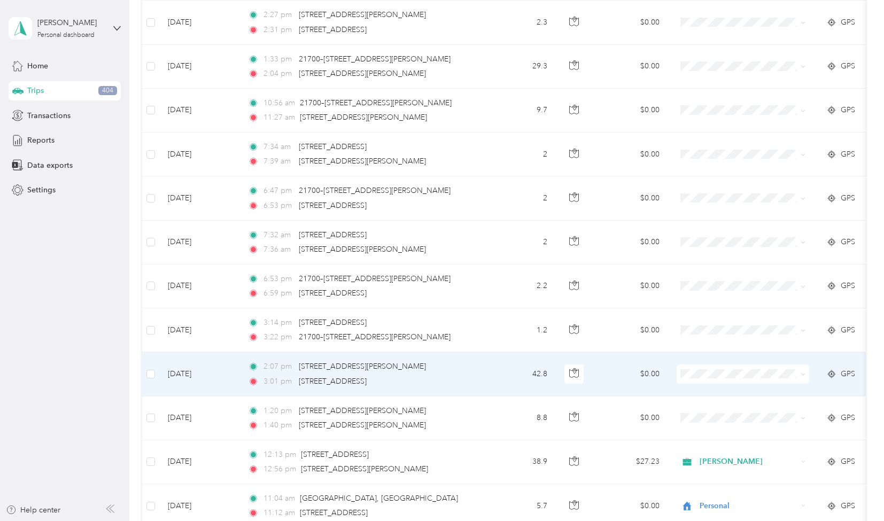
click at [508, 352] on td "42.8" at bounding box center [520, 374] width 71 height 44
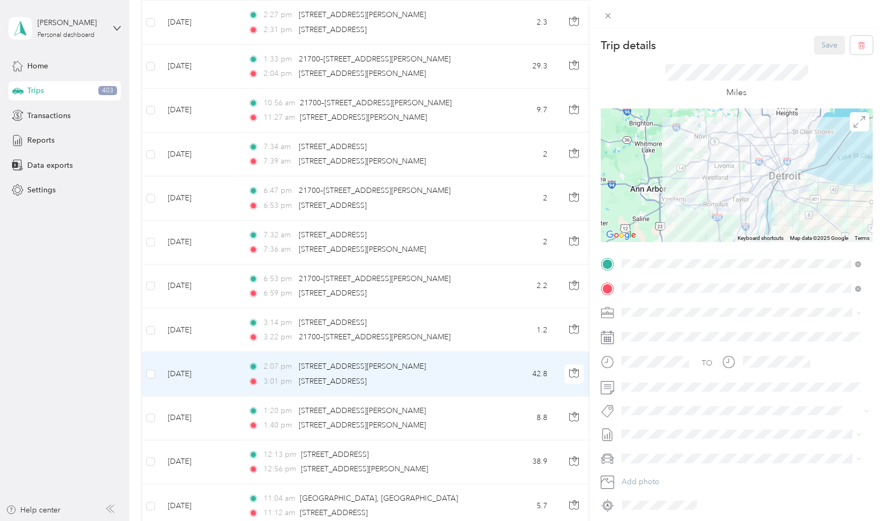
click at [645, 349] on div "[PERSON_NAME]" at bounding box center [742, 343] width 232 height 11
click at [660, 385] on button "[PERSON_NAME]" at bounding box center [659, 380] width 67 height 13
click at [819, 42] on button "Save" at bounding box center [829, 45] width 31 height 19
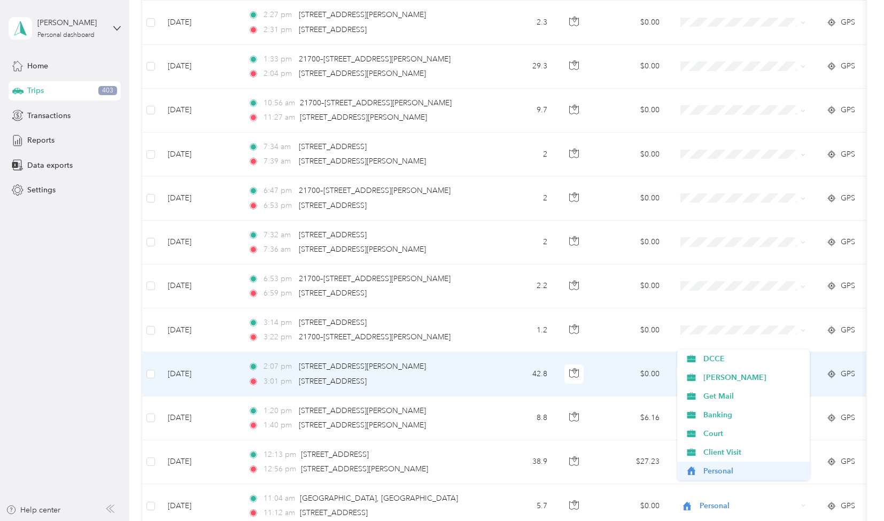
click at [725, 477] on li "Personal" at bounding box center [743, 471] width 133 height 19
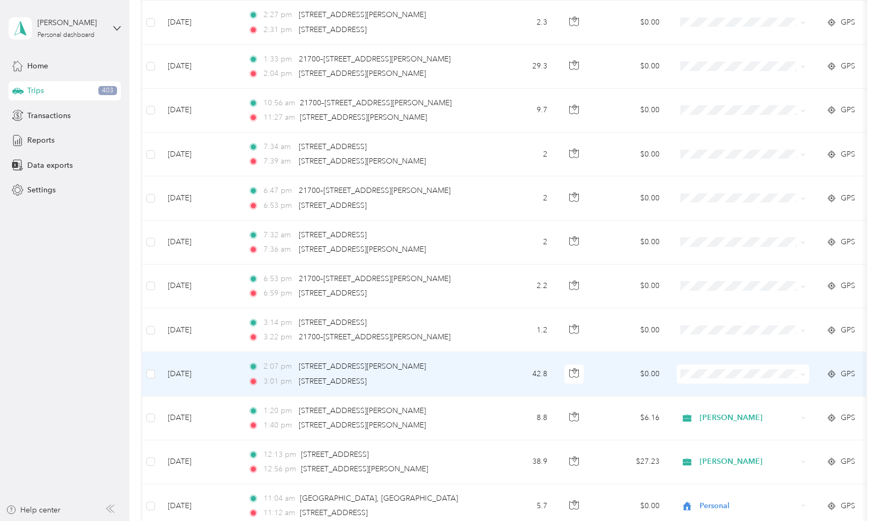
click at [723, 472] on li "Personal" at bounding box center [743, 467] width 133 height 19
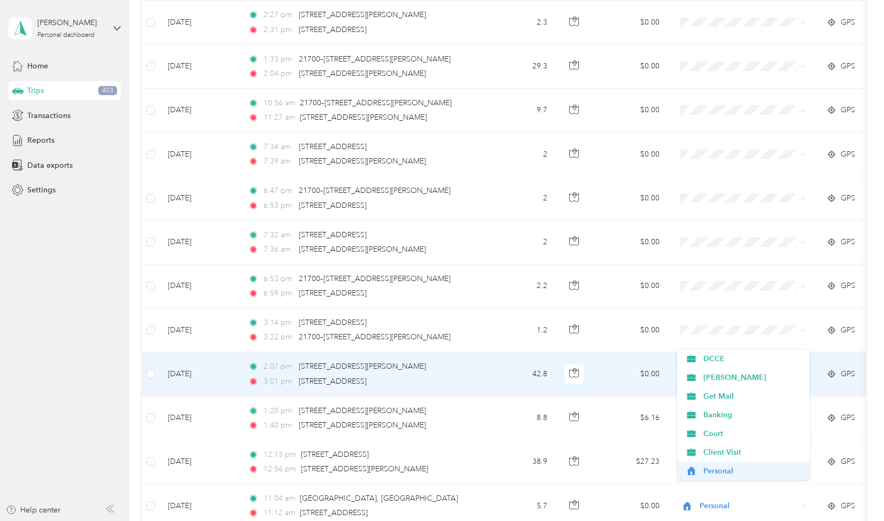
click at [717, 474] on span "Personal" at bounding box center [753, 471] width 99 height 11
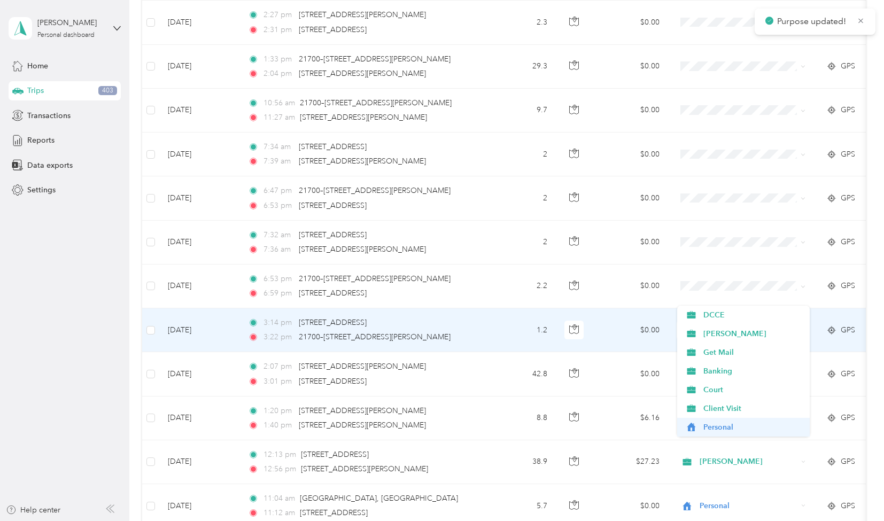
click at [728, 429] on span "Personal" at bounding box center [753, 427] width 99 height 11
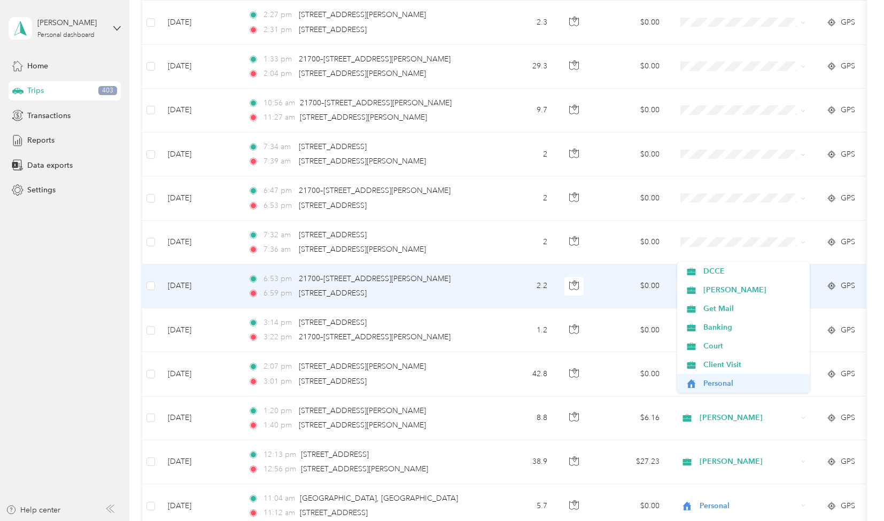
click at [725, 383] on span "Personal" at bounding box center [753, 383] width 99 height 11
click at [734, 386] on span "Personal" at bounding box center [753, 383] width 99 height 11
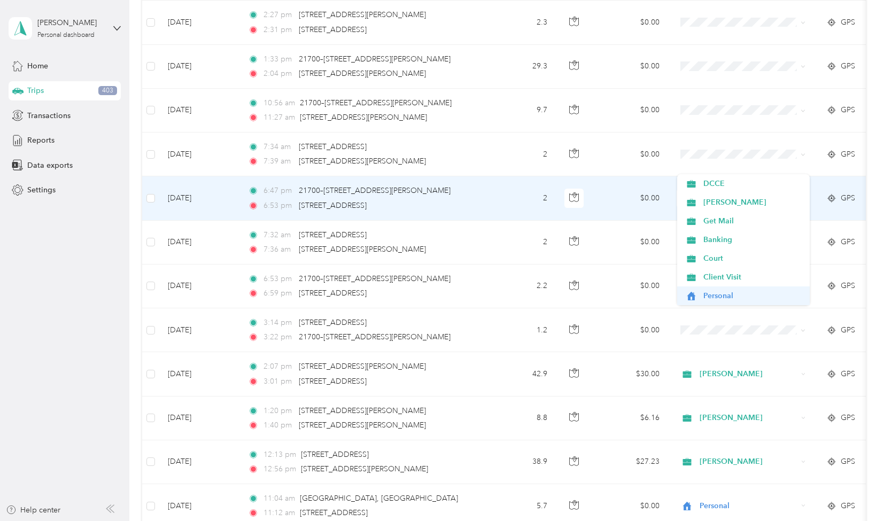
click at [728, 296] on span "Personal" at bounding box center [753, 295] width 99 height 11
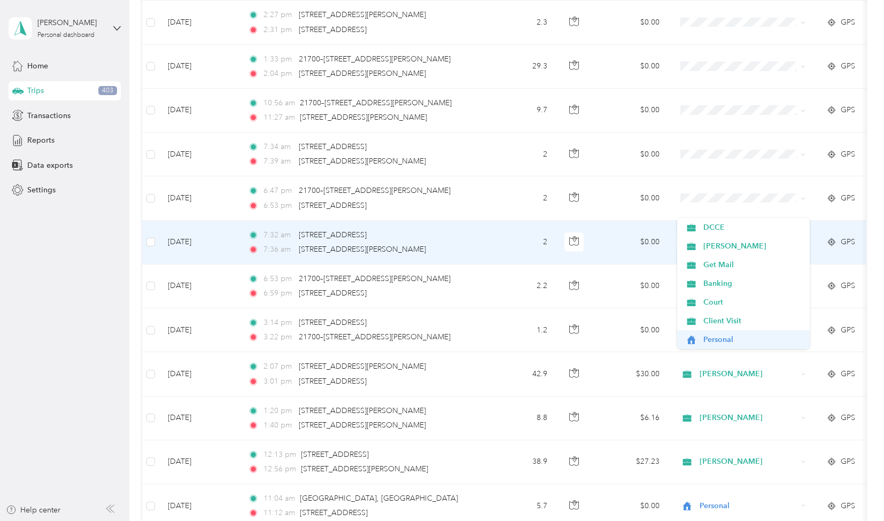
click at [730, 340] on span "Personal" at bounding box center [753, 339] width 99 height 11
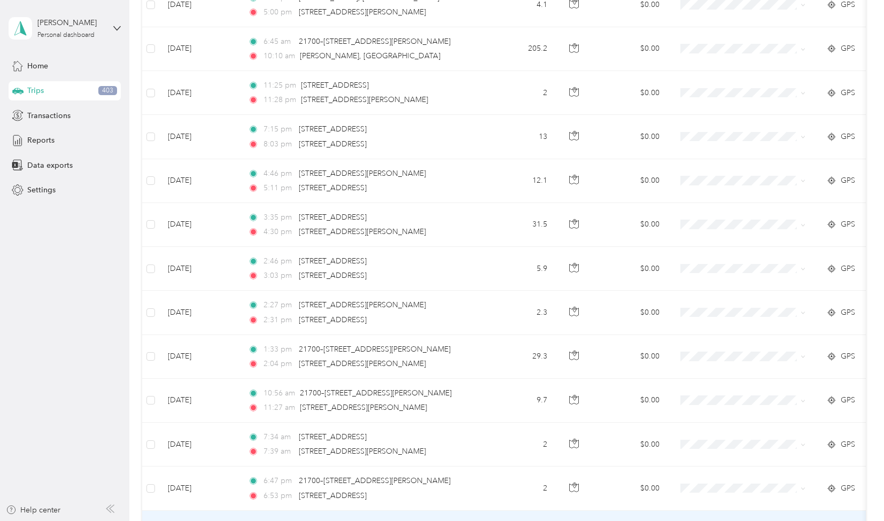
scroll to position [8025, 0]
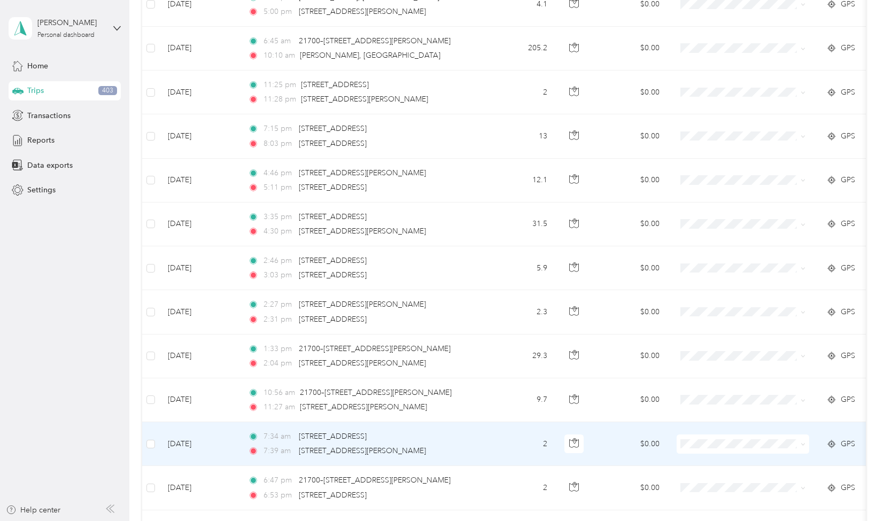
click at [720, 389] on span "Personal" at bounding box center [753, 385] width 99 height 11
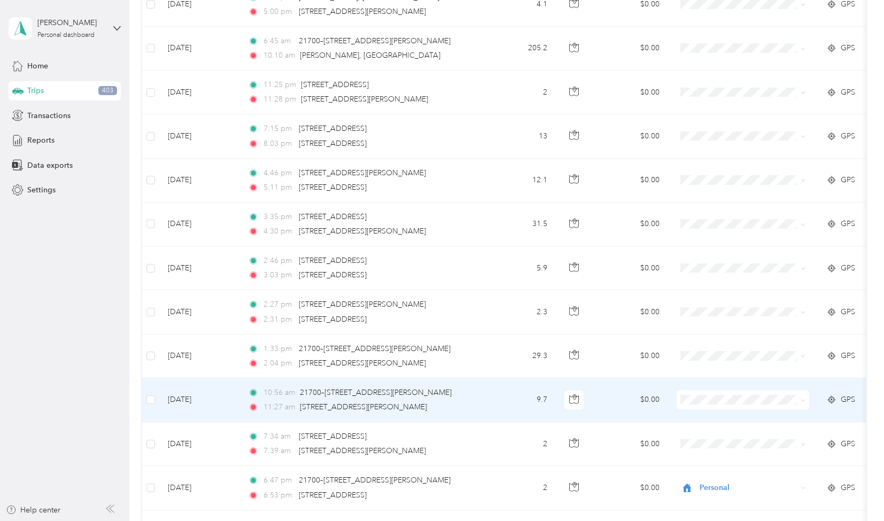
click at [711, 498] on span "Personal" at bounding box center [753, 494] width 99 height 11
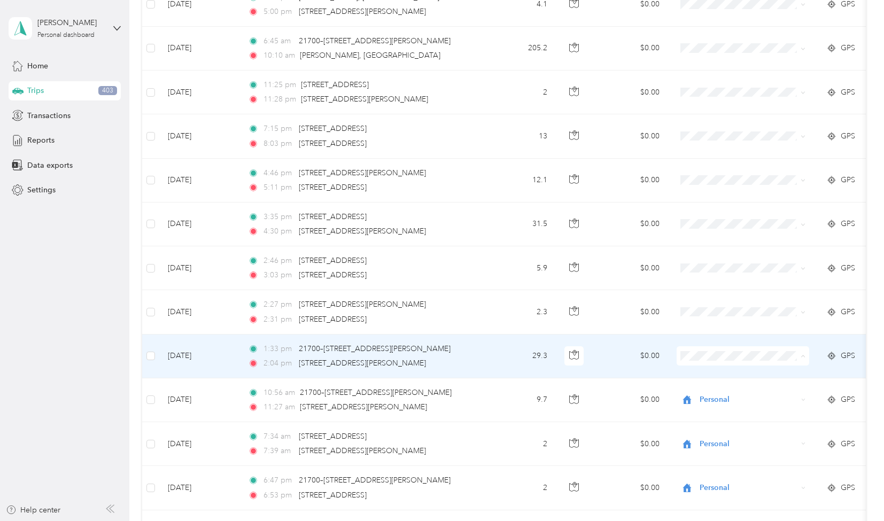
click at [614, 335] on td "$0.00" at bounding box center [630, 357] width 75 height 44
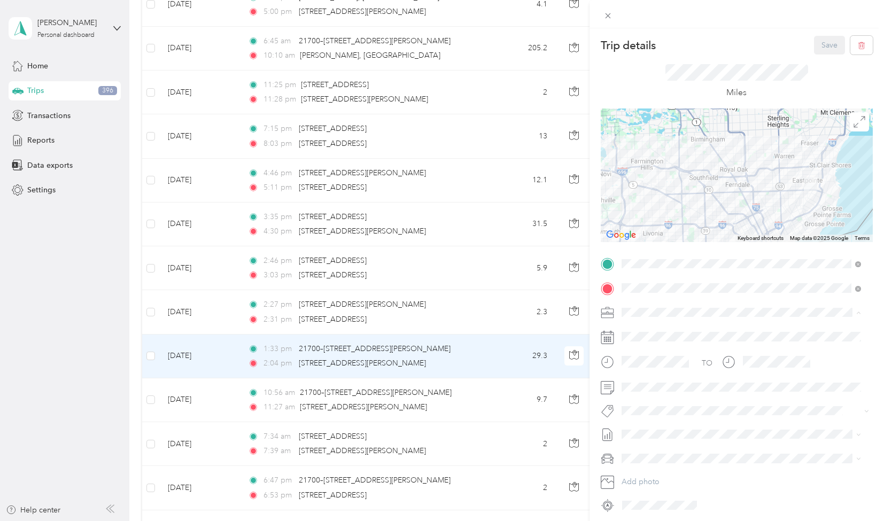
click at [644, 350] on li "[PERSON_NAME]" at bounding box center [741, 350] width 247 height 19
click at [659, 429] on button "[PERSON_NAME]" at bounding box center [659, 423] width 67 height 13
click at [819, 40] on button "Save" at bounding box center [829, 45] width 31 height 19
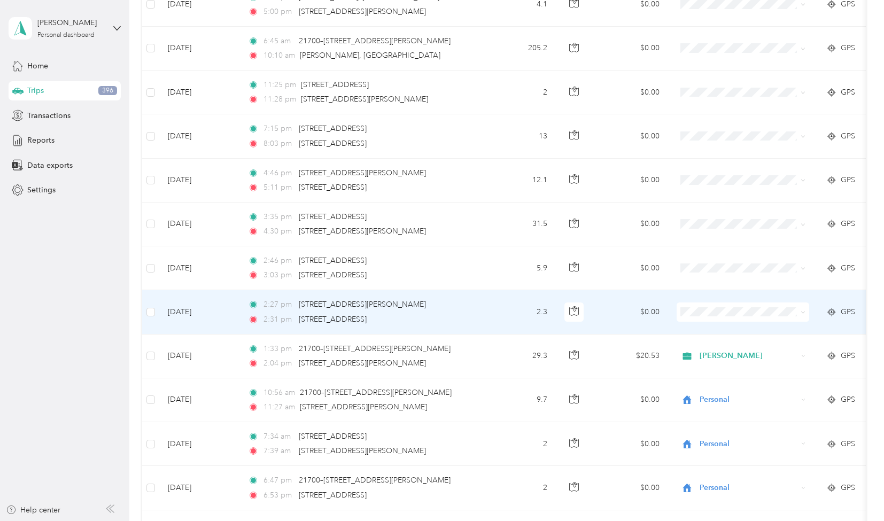
click at [491, 290] on td "2.3" at bounding box center [520, 312] width 71 height 44
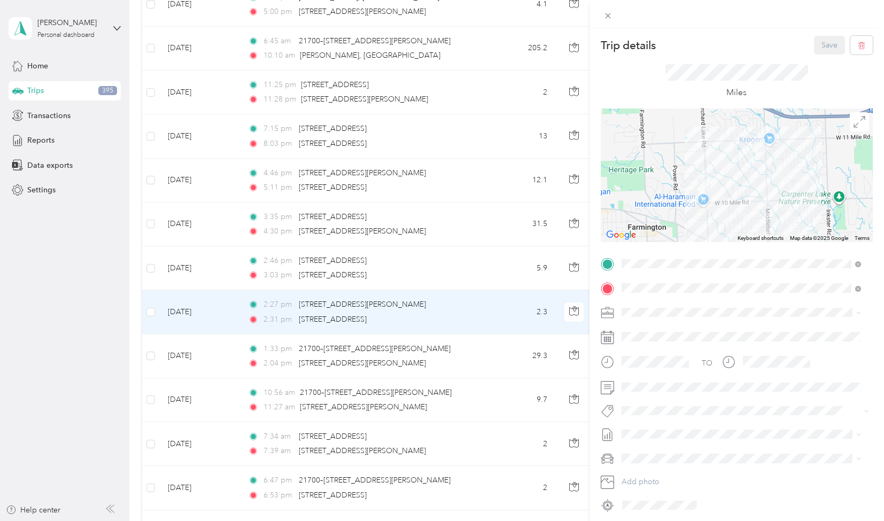
click at [643, 351] on li "[PERSON_NAME]" at bounding box center [741, 348] width 247 height 19
click at [663, 428] on span "[PERSON_NAME]" at bounding box center [659, 426] width 52 height 10
click at [828, 41] on button "Save" at bounding box center [829, 45] width 31 height 19
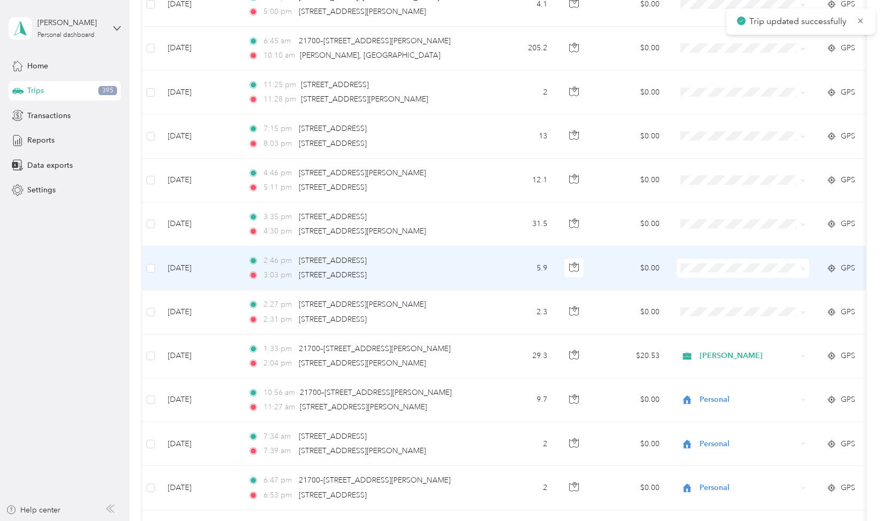
click at [510, 246] on td "5.9" at bounding box center [520, 268] width 71 height 44
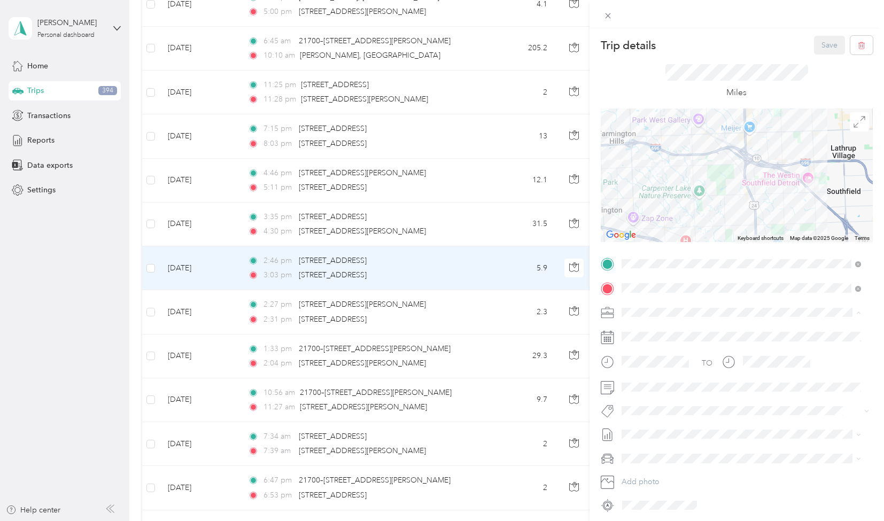
click at [646, 351] on li "[PERSON_NAME]" at bounding box center [741, 350] width 247 height 19
click at [661, 432] on li "[PERSON_NAME]" at bounding box center [741, 429] width 247 height 21
click at [818, 42] on button "Save" at bounding box center [829, 45] width 31 height 19
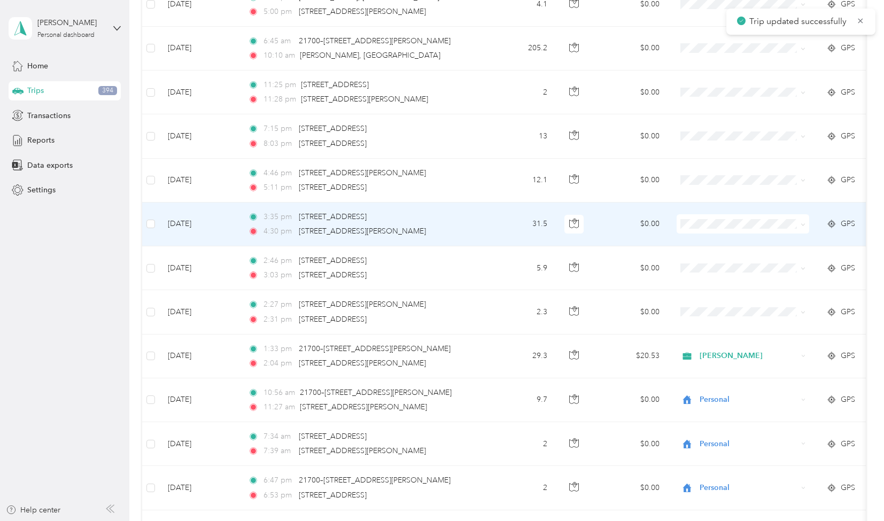
click at [512, 203] on td "31.5" at bounding box center [520, 225] width 71 height 44
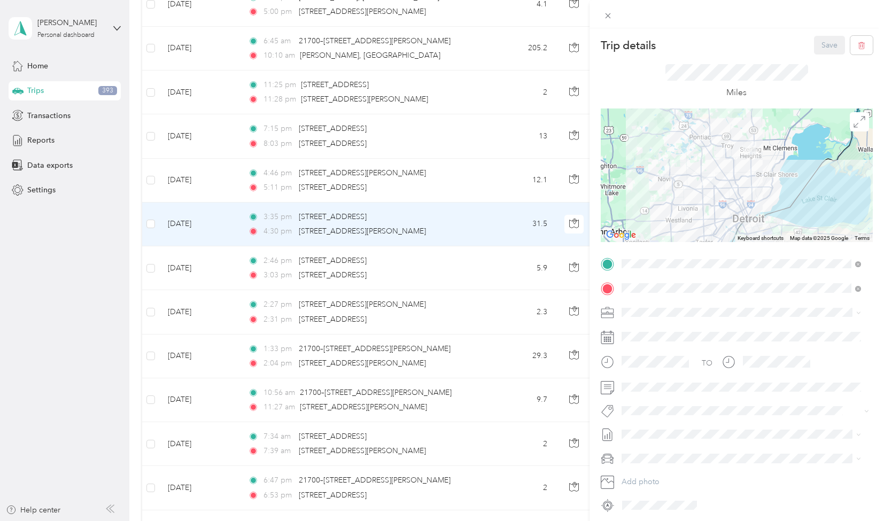
click at [644, 349] on div "[PERSON_NAME]" at bounding box center [742, 346] width 232 height 11
click at [674, 427] on span "[PERSON_NAME]" at bounding box center [659, 428] width 52 height 10
click at [816, 48] on button "Save" at bounding box center [829, 45] width 31 height 19
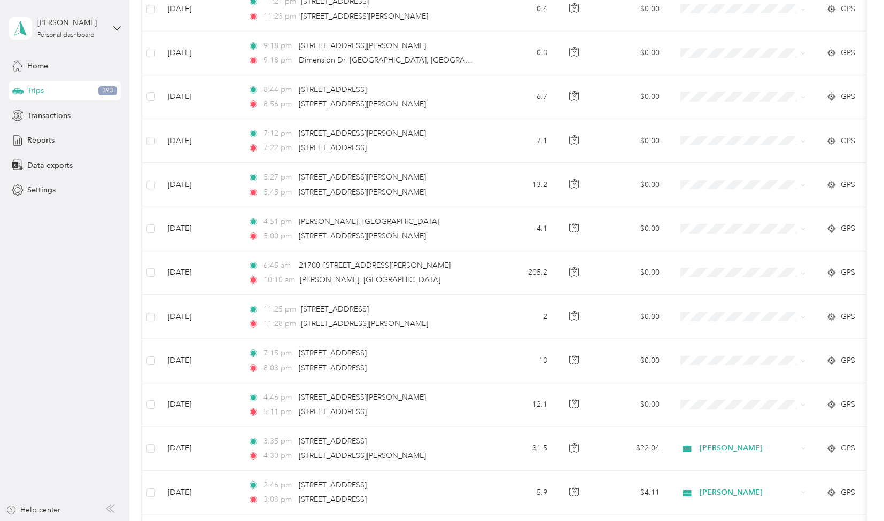
scroll to position [7747, 0]
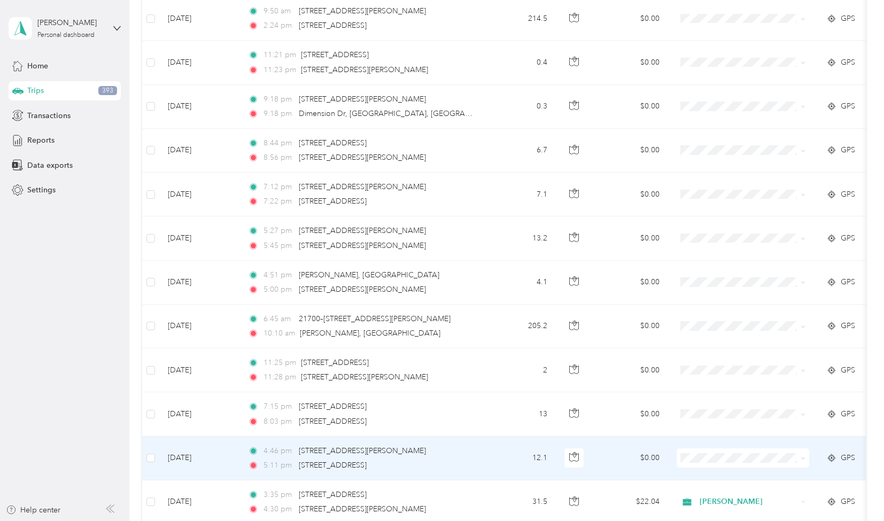
click at [804, 456] on icon at bounding box center [803, 458] width 5 height 5
click at [772, 404] on span "Personal" at bounding box center [753, 401] width 99 height 11
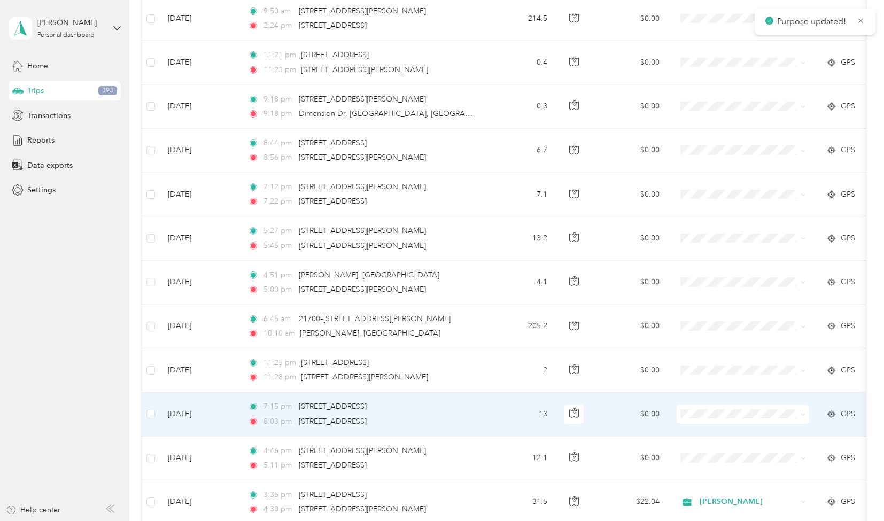
click at [805, 412] on icon at bounding box center [803, 414] width 5 height 5
click at [751, 363] on li "Personal" at bounding box center [743, 361] width 133 height 19
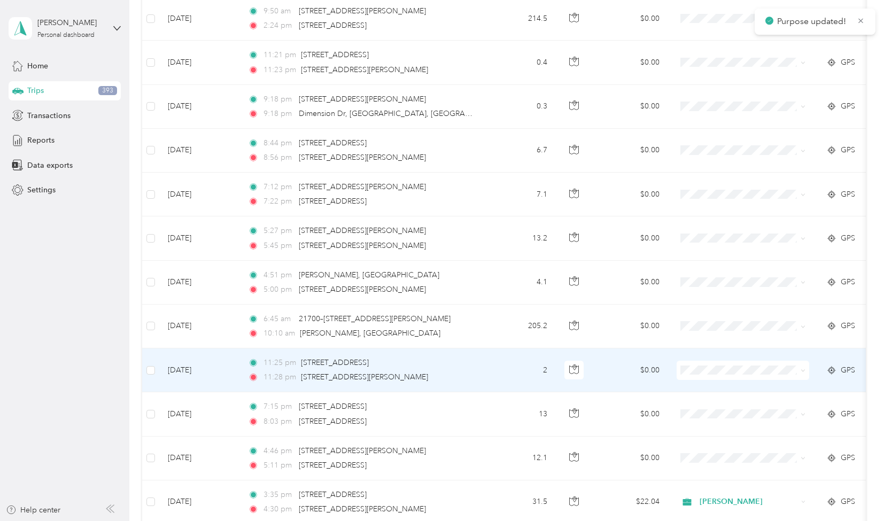
click at [806, 361] on span at bounding box center [743, 370] width 133 height 19
click at [803, 366] on span at bounding box center [803, 370] width 5 height 9
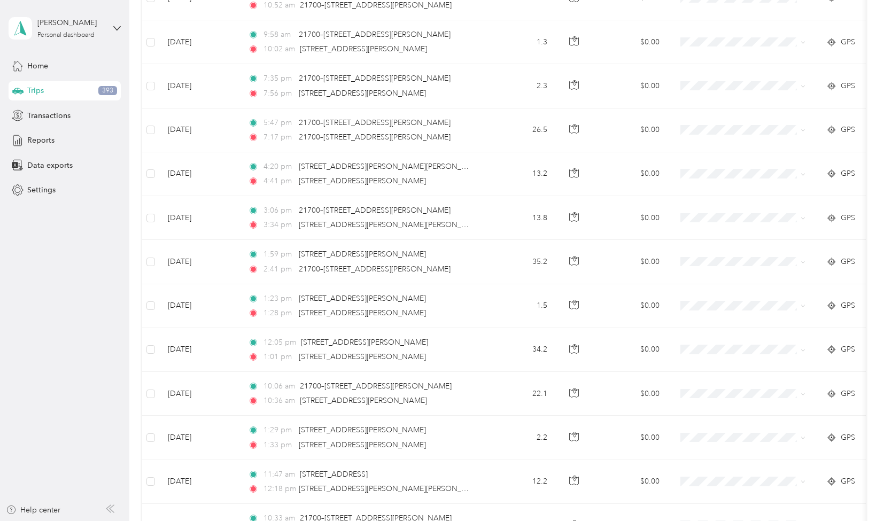
scroll to position [7013, 0]
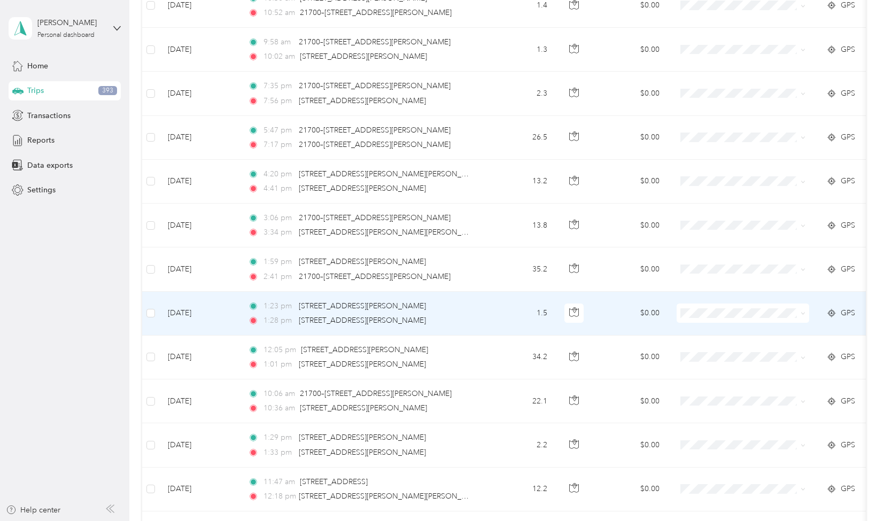
click at [497, 292] on td "1.5" at bounding box center [520, 314] width 71 height 44
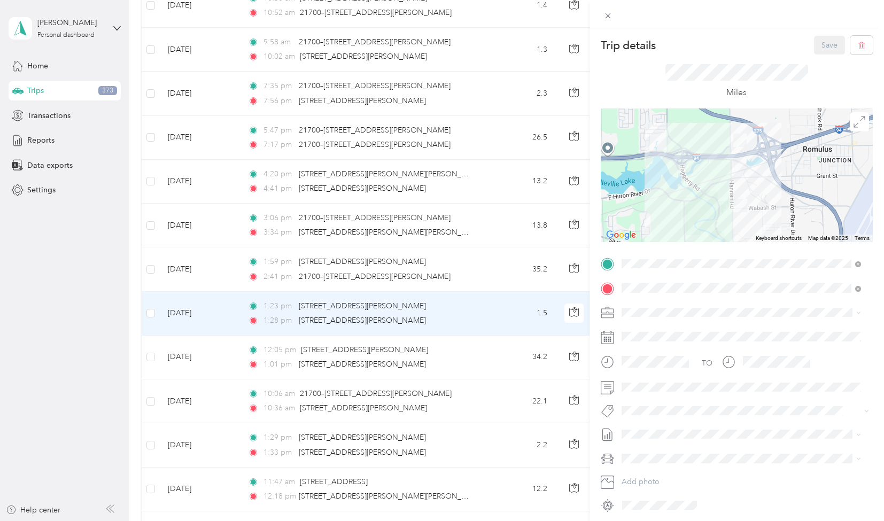
click at [477, 372] on div "Trip details Save This trip cannot be edited because it is either under review,…" at bounding box center [442, 260] width 884 height 521
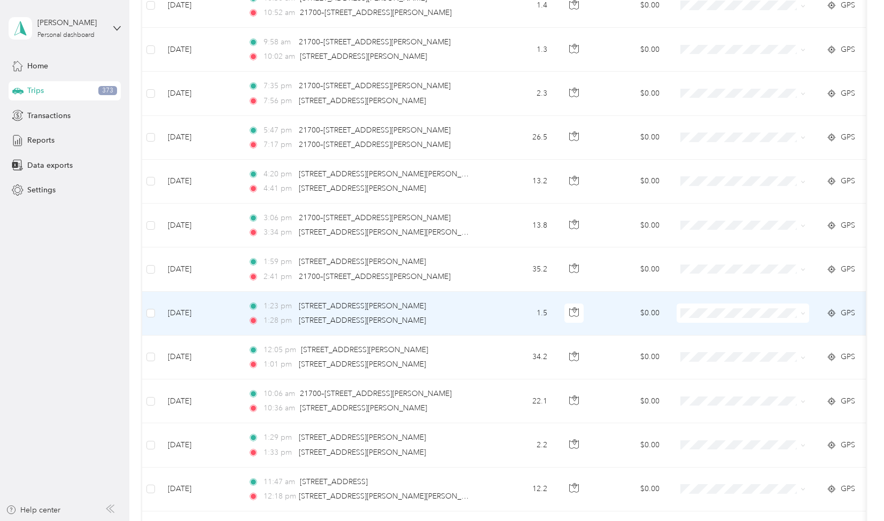
click at [477, 372] on div at bounding box center [442, 260] width 884 height 521
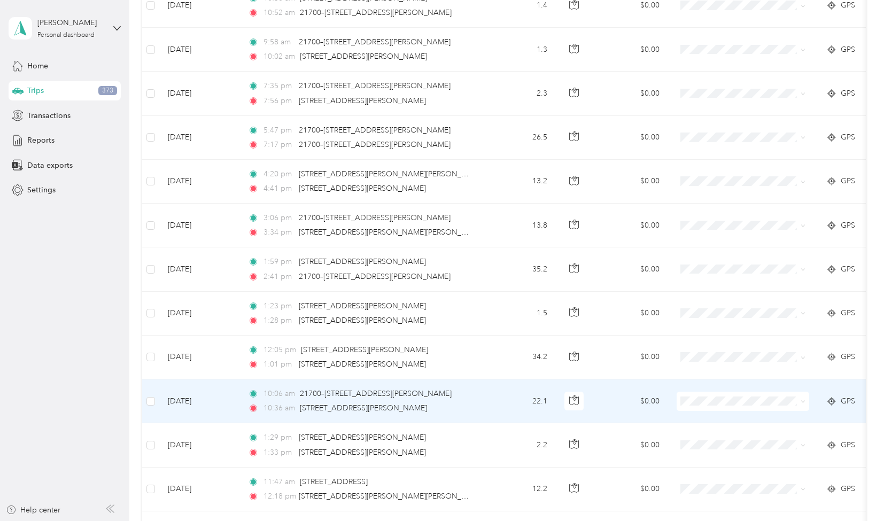
click at [477, 380] on td "10:06 am 21700–[STREET_ADDRESS][PERSON_NAME] 10:36 am [STREET_ADDRESS][PERSON_N…" at bounding box center [363, 402] width 246 height 44
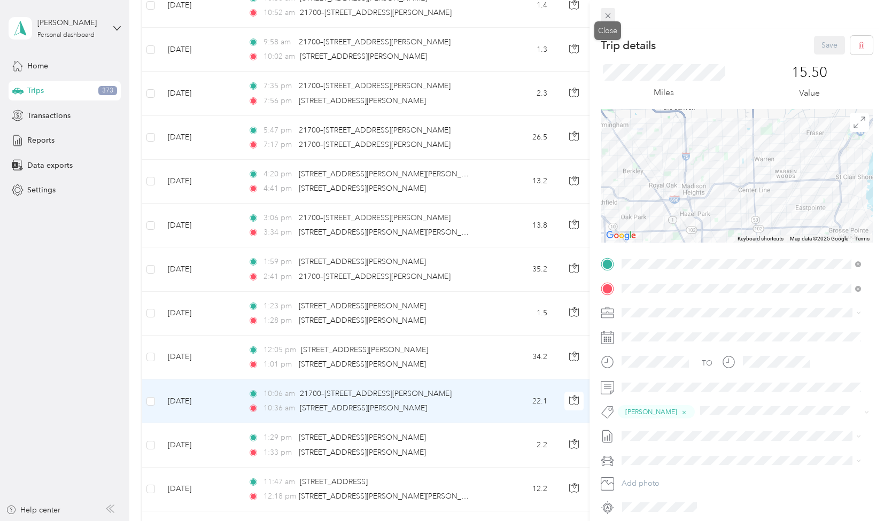
click at [604, 18] on icon at bounding box center [608, 15] width 9 height 9
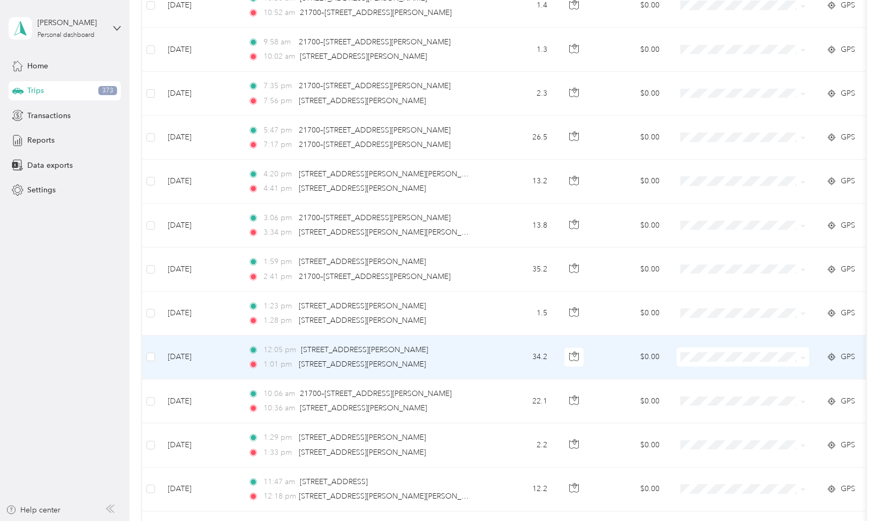
click at [503, 336] on td "34.2" at bounding box center [520, 358] width 71 height 44
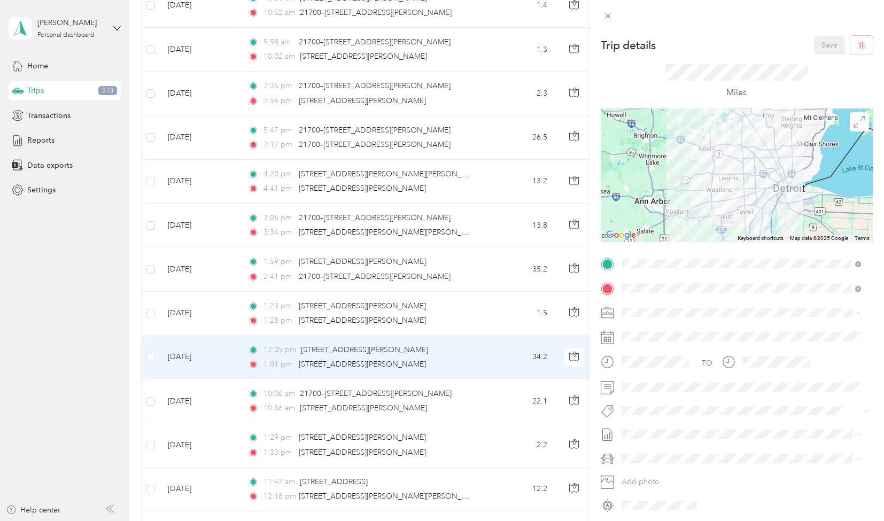
click at [645, 351] on li "[PERSON_NAME]" at bounding box center [741, 346] width 247 height 19
click at [664, 449] on button "[PERSON_NAME]" at bounding box center [659, 445] width 67 height 13
click at [815, 44] on button "Save" at bounding box center [829, 45] width 31 height 19
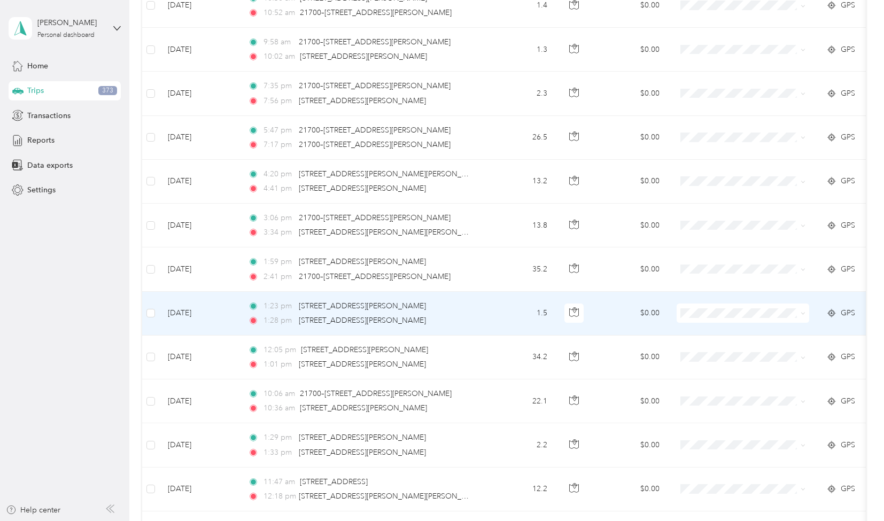
click at [489, 292] on td "1.5" at bounding box center [520, 314] width 71 height 44
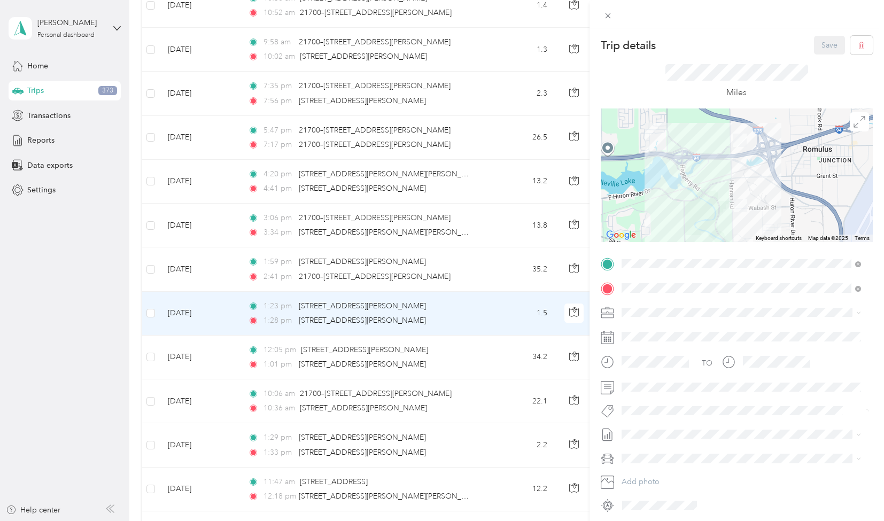
click at [649, 352] on li "[PERSON_NAME]" at bounding box center [741, 344] width 247 height 19
click at [654, 468] on span "[PERSON_NAME]" at bounding box center [659, 471] width 52 height 10
click at [476, 237] on div "Trip details Save This trip cannot be edited because it is either under review,…" at bounding box center [442, 260] width 884 height 521
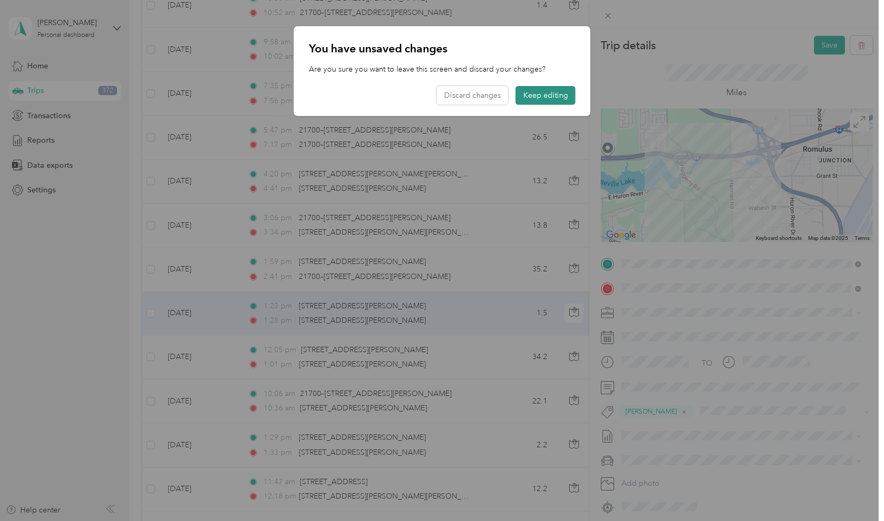
click at [538, 90] on button "Keep editing" at bounding box center [546, 95] width 60 height 19
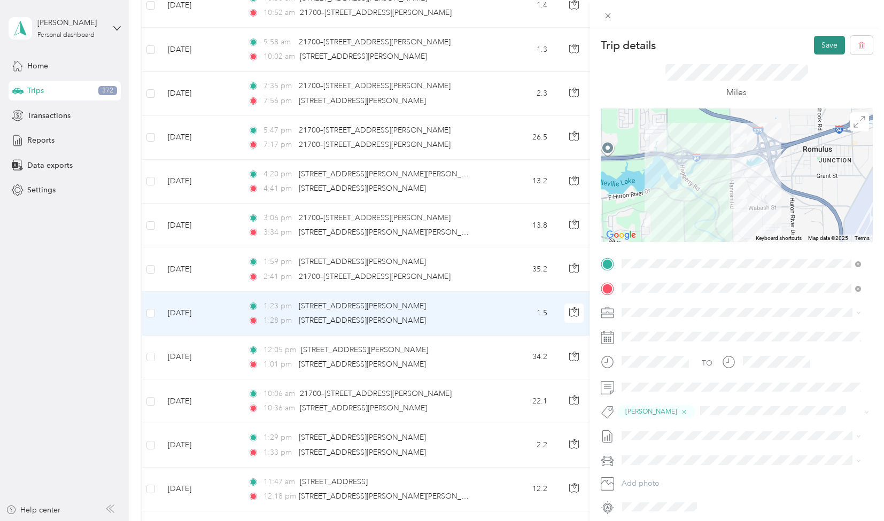
click at [816, 42] on button "Save" at bounding box center [829, 45] width 31 height 19
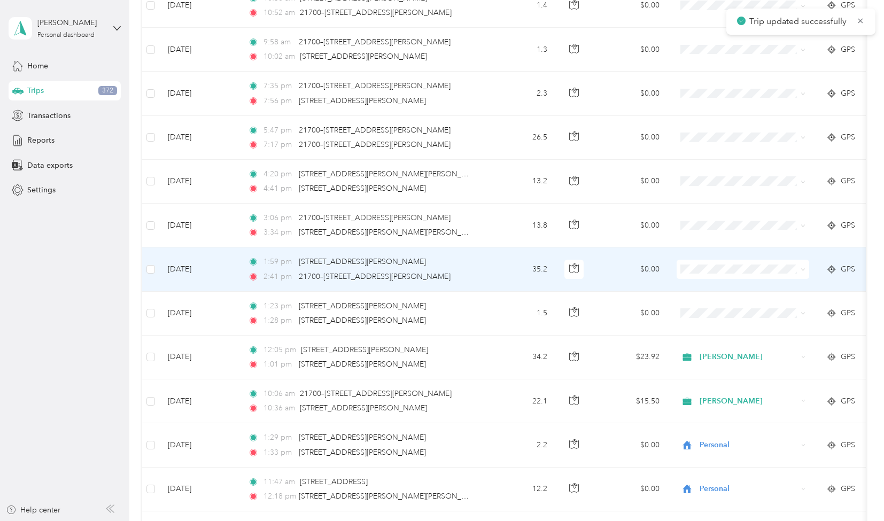
click at [479, 248] on td "1:59 pm [STREET_ADDRESS][PERSON_NAME] 2:41 pm 21700–[STREET_ADDRESS][PERSON_NAM…" at bounding box center [363, 270] width 246 height 44
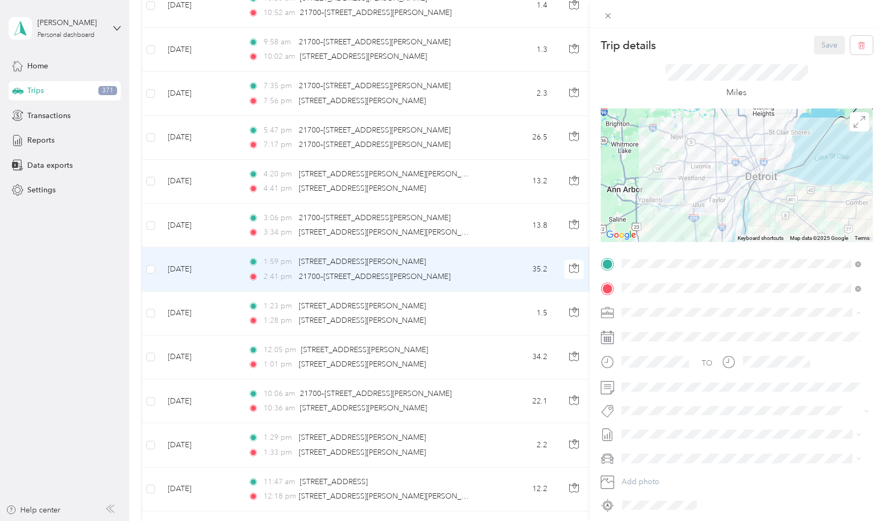
click at [637, 348] on span "[PERSON_NAME]" at bounding box center [655, 349] width 59 height 9
click at [666, 331] on li "[PERSON_NAME]" at bounding box center [741, 327] width 247 height 21
click at [818, 42] on button "Save" at bounding box center [829, 45] width 31 height 19
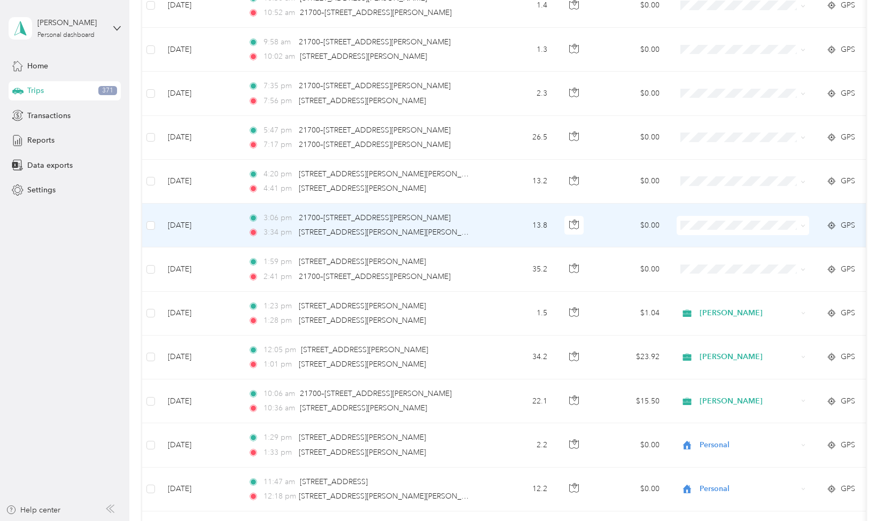
click at [717, 325] on span "Personal" at bounding box center [753, 324] width 99 height 11
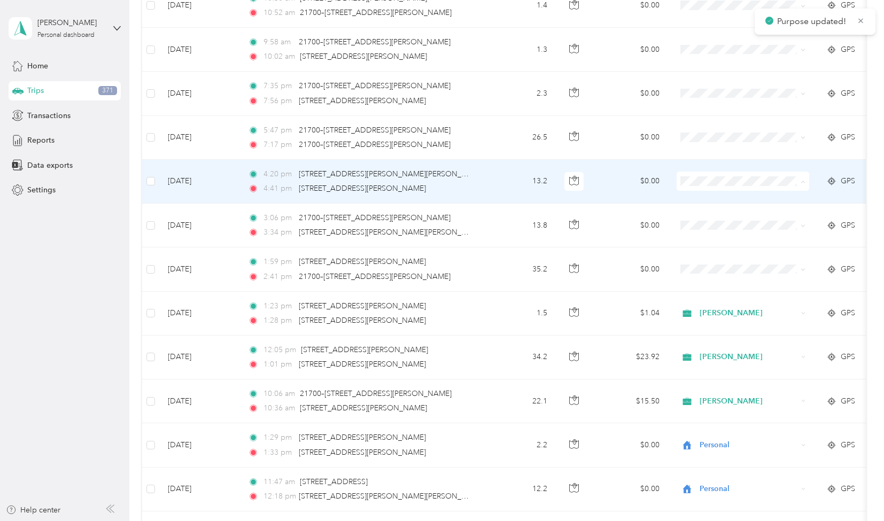
click at [716, 283] on span "Personal" at bounding box center [753, 284] width 99 height 11
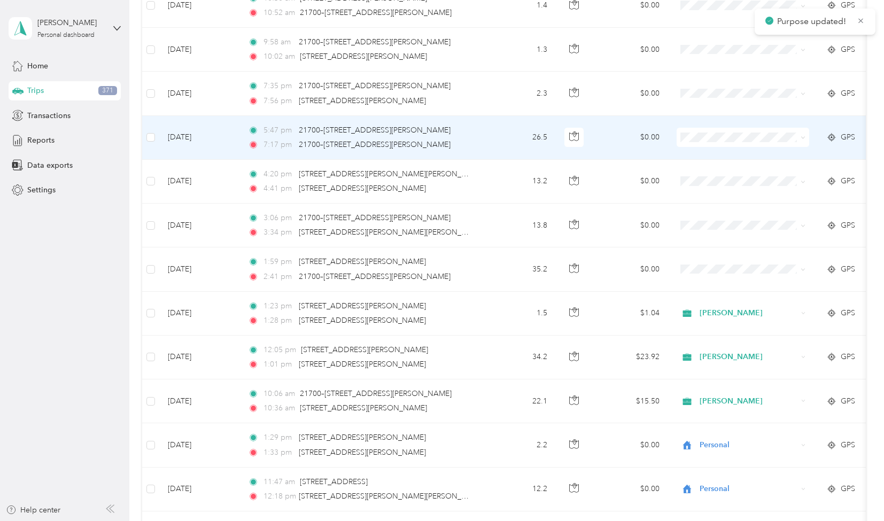
click at [711, 238] on span "Personal" at bounding box center [753, 235] width 99 height 11
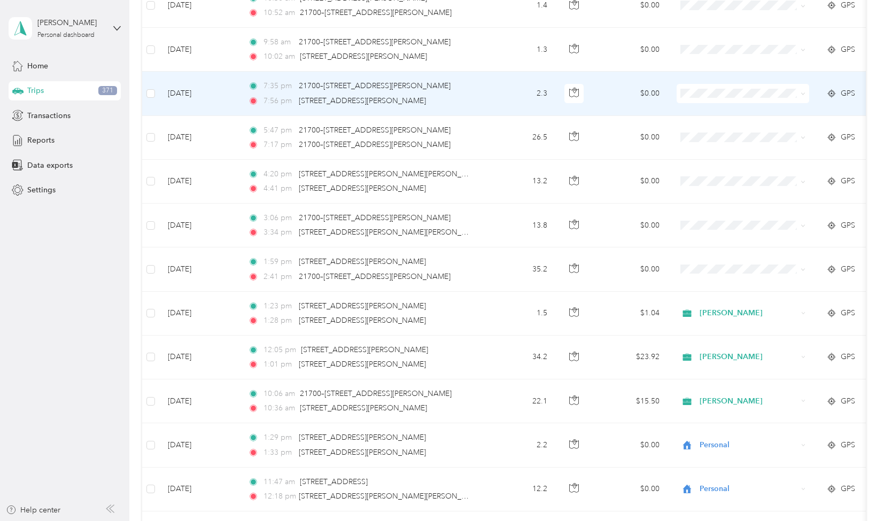
click at [724, 195] on span "Personal" at bounding box center [753, 191] width 99 height 11
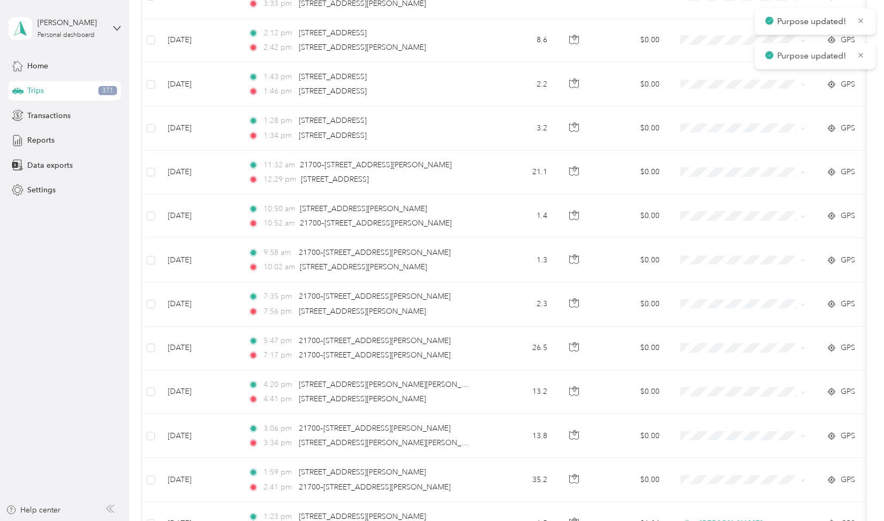
scroll to position [6799, 0]
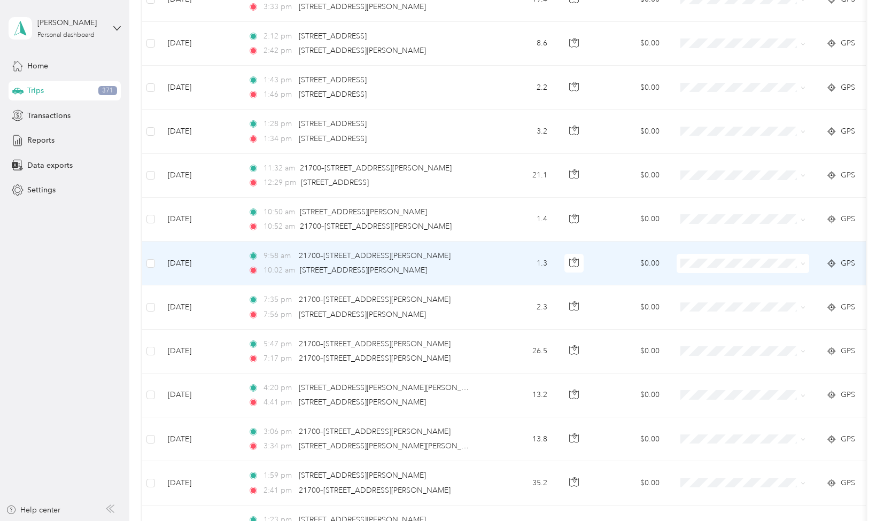
click at [717, 361] on span "Personal" at bounding box center [753, 365] width 99 height 11
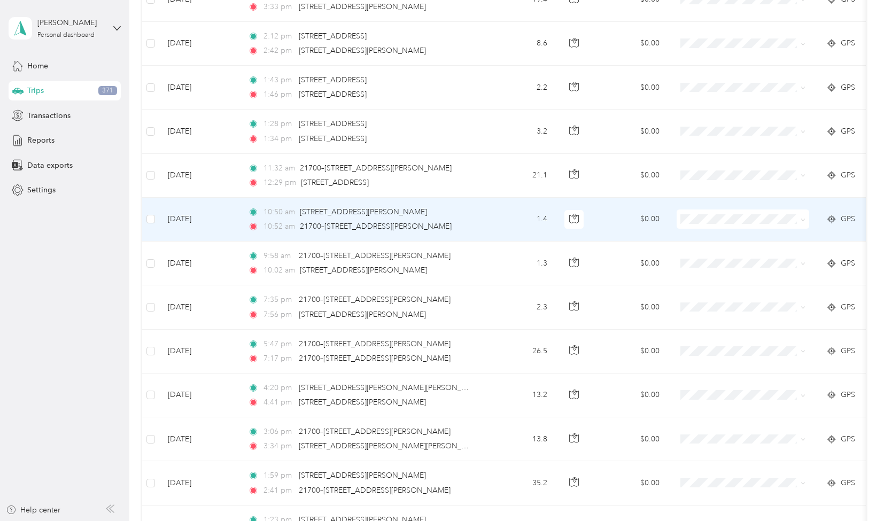
click at [701, 322] on span "Personal" at bounding box center [744, 317] width 118 height 11
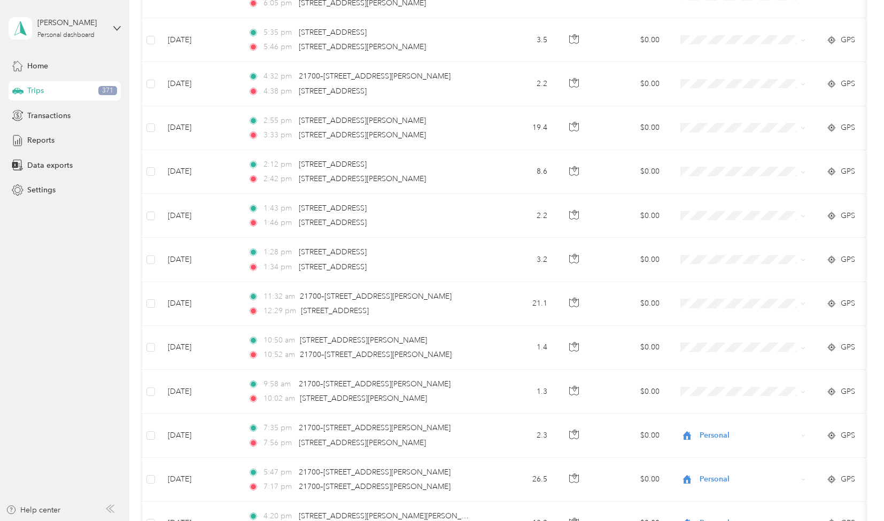
scroll to position [6649, 0]
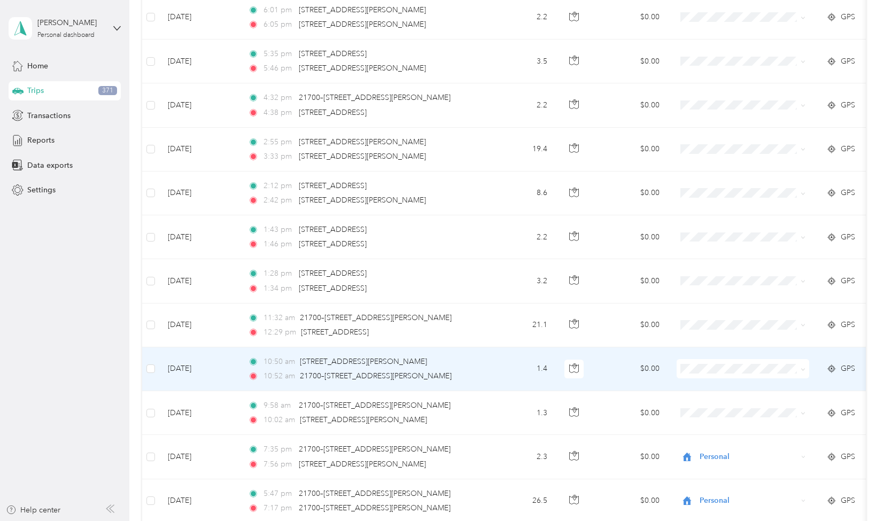
click at [721, 469] on span "Personal" at bounding box center [753, 466] width 99 height 11
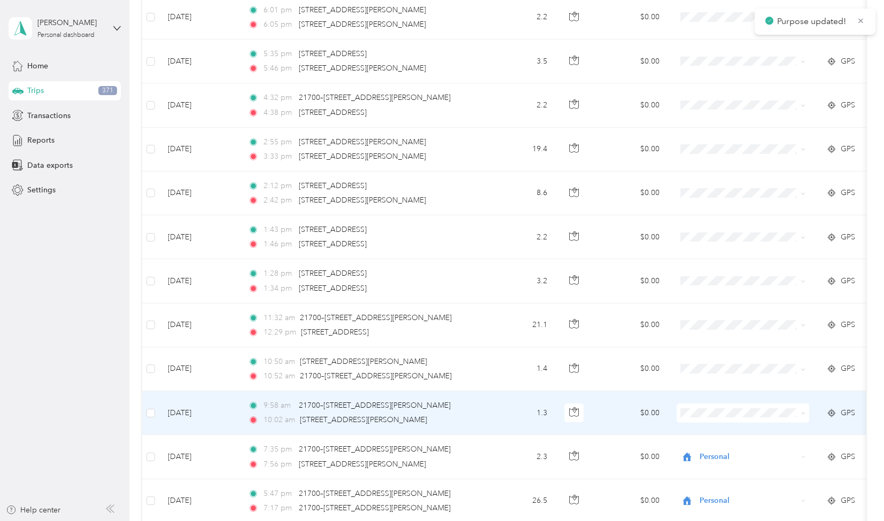
click at [718, 363] on span "Personal" at bounding box center [753, 364] width 99 height 11
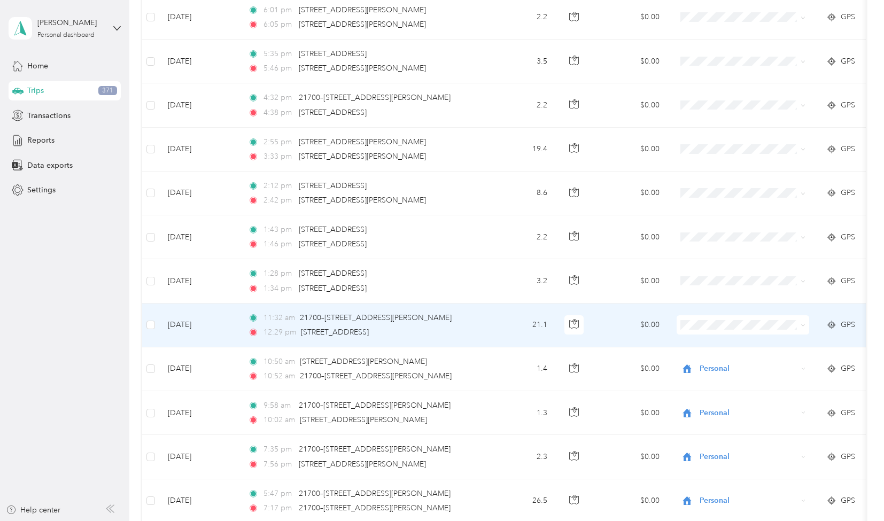
click at [608, 304] on td "$0.00" at bounding box center [630, 326] width 75 height 44
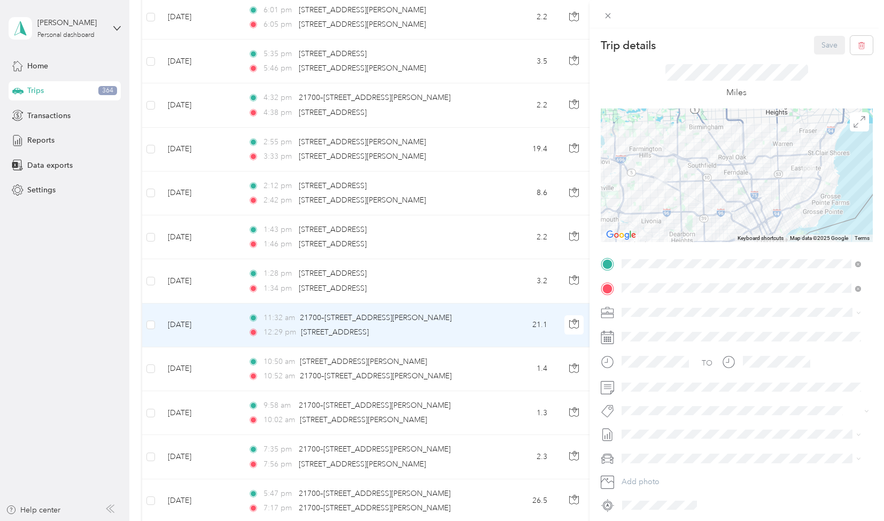
click at [645, 348] on div "[PERSON_NAME]" at bounding box center [742, 346] width 232 height 11
click at [659, 466] on span "[PERSON_NAME]" at bounding box center [659, 471] width 52 height 10
click at [822, 42] on button "Save" at bounding box center [829, 45] width 31 height 19
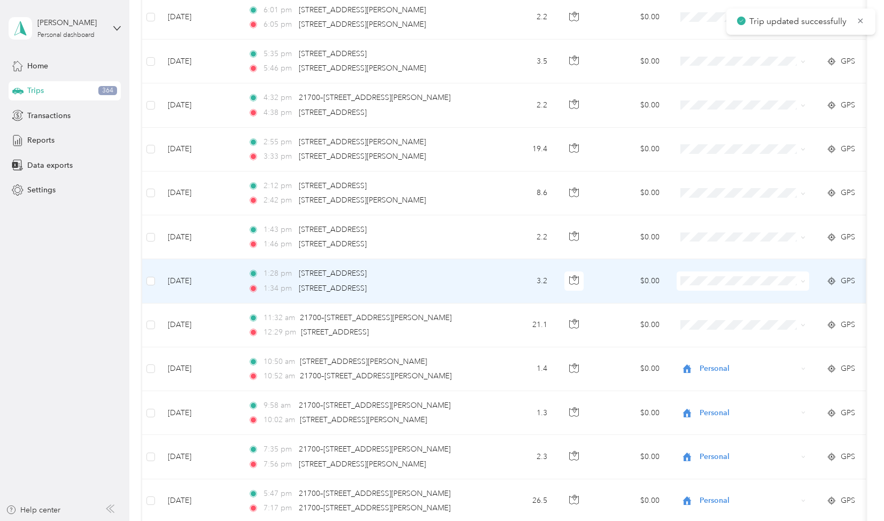
click at [507, 259] on td "3.2" at bounding box center [520, 281] width 71 height 44
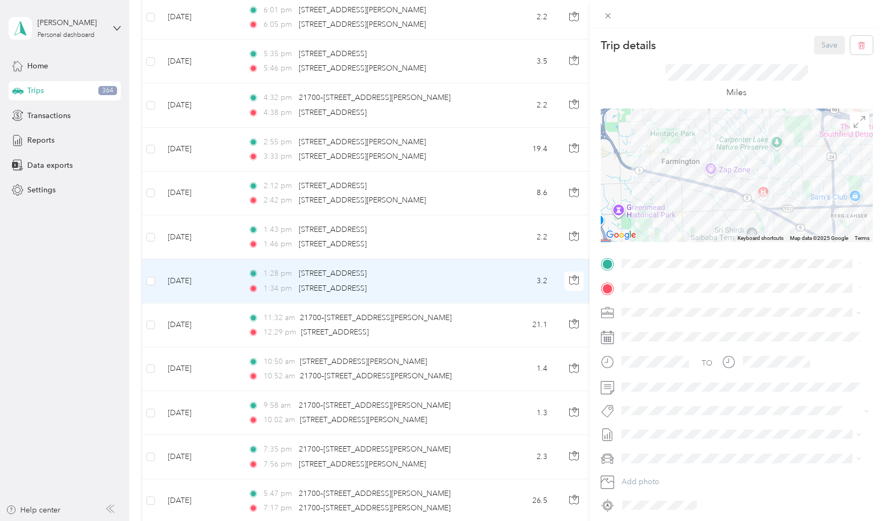
click at [652, 348] on div "[PERSON_NAME]" at bounding box center [742, 345] width 232 height 11
click at [667, 429] on button "[PERSON_NAME]" at bounding box center [659, 429] width 67 height 13
click at [814, 46] on button "Save" at bounding box center [829, 45] width 31 height 19
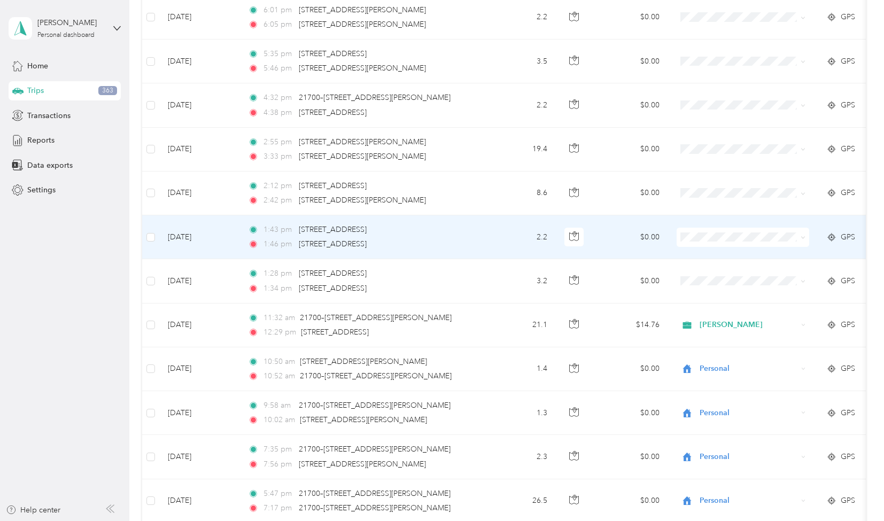
click at [491, 215] on td "2.2" at bounding box center [520, 237] width 71 height 44
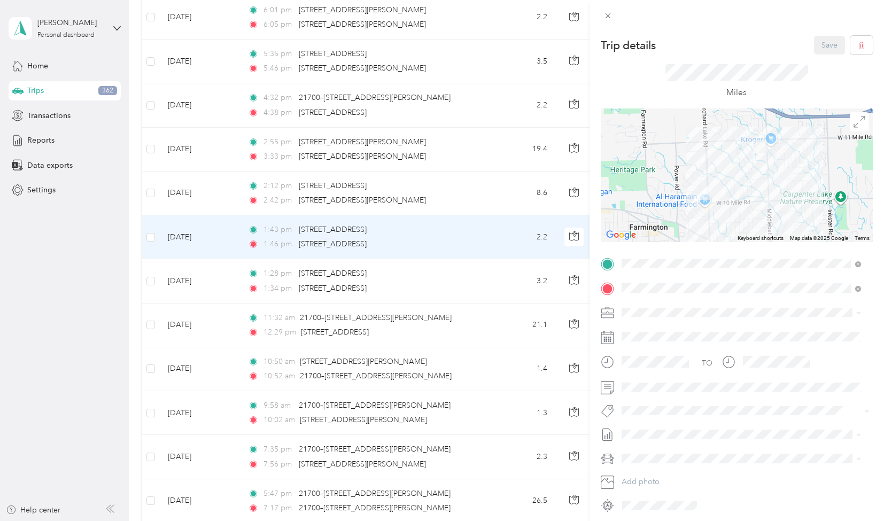
click at [642, 351] on li "[PERSON_NAME]" at bounding box center [741, 345] width 247 height 19
click at [660, 428] on span "[PERSON_NAME]" at bounding box center [659, 428] width 52 height 10
click at [817, 46] on button "Save" at bounding box center [829, 45] width 31 height 19
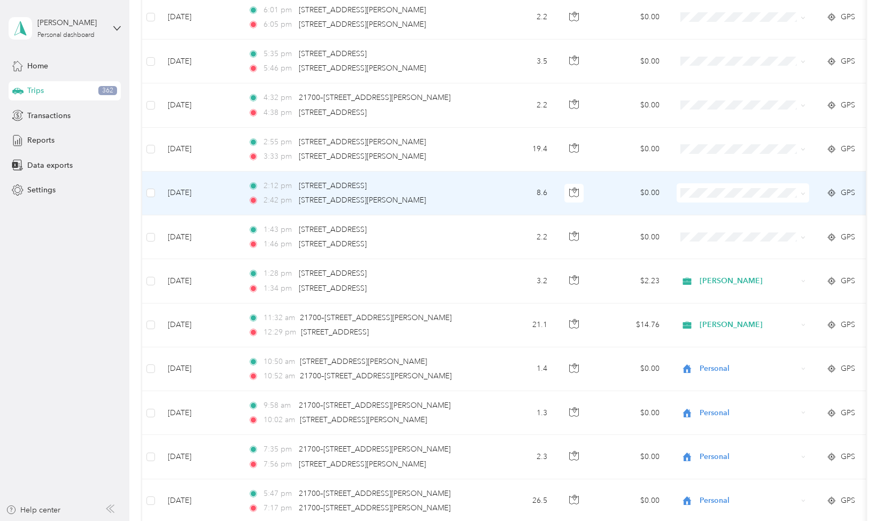
click at [495, 172] on td "8.6" at bounding box center [520, 194] width 71 height 44
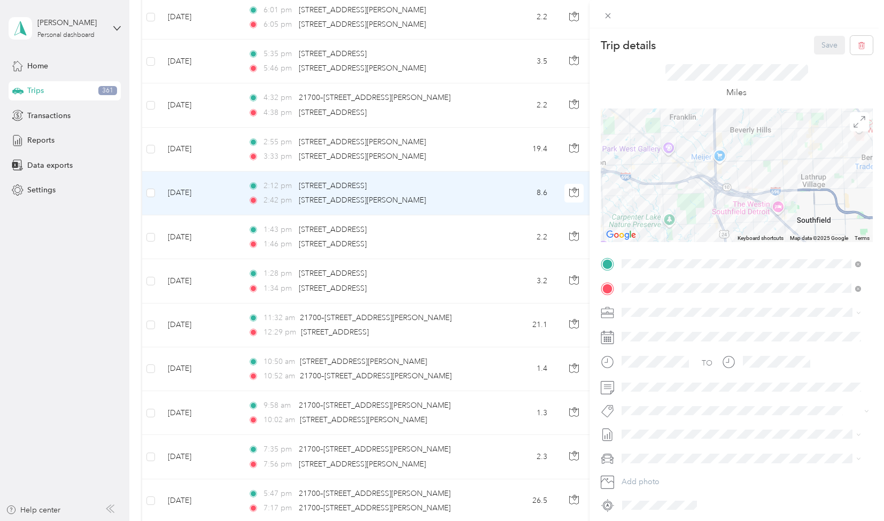
click at [639, 352] on li "[PERSON_NAME]" at bounding box center [741, 345] width 247 height 19
click at [670, 427] on span "[PERSON_NAME]" at bounding box center [659, 427] width 52 height 10
click at [820, 45] on button "Save" at bounding box center [829, 45] width 31 height 19
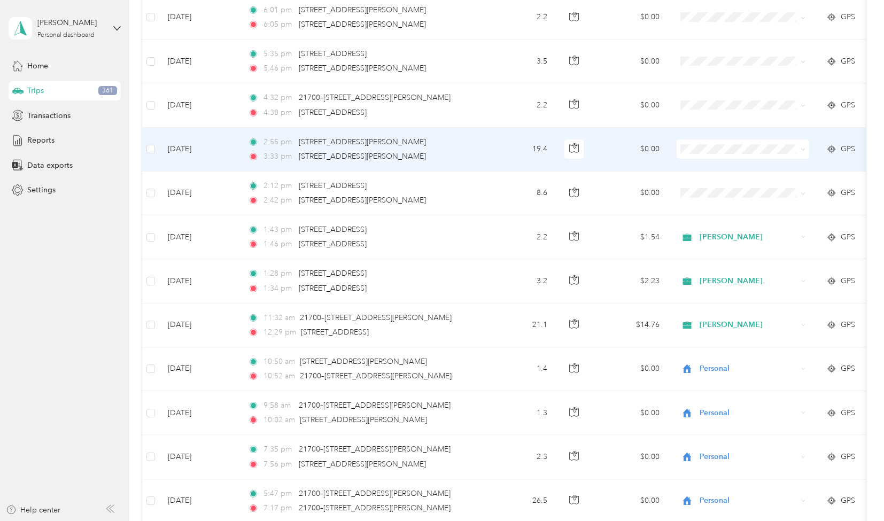
click at [509, 128] on td "19.4" at bounding box center [520, 150] width 71 height 44
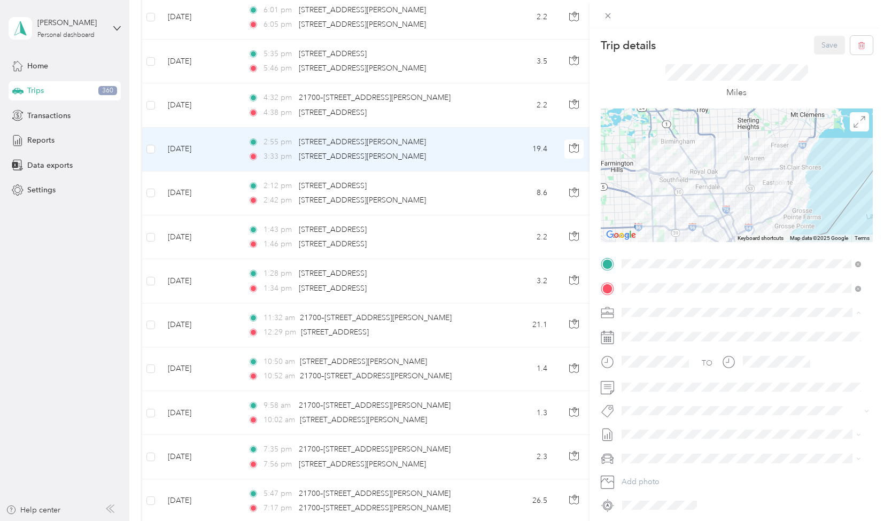
click at [648, 349] on div "[PERSON_NAME]" at bounding box center [742, 349] width 232 height 11
click at [658, 428] on button "[PERSON_NAME]" at bounding box center [659, 424] width 67 height 13
click at [816, 44] on button "Save" at bounding box center [829, 45] width 31 height 19
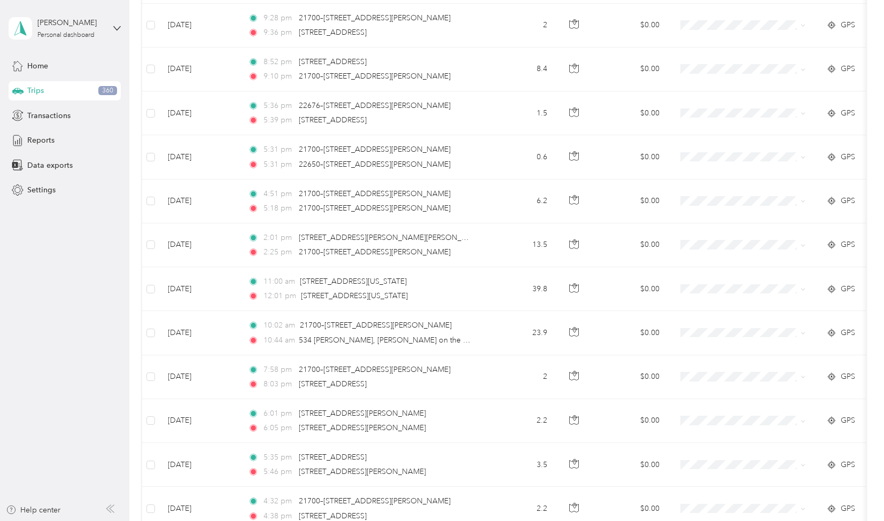
scroll to position [6243, 0]
